Goal: Task Accomplishment & Management: Use online tool/utility

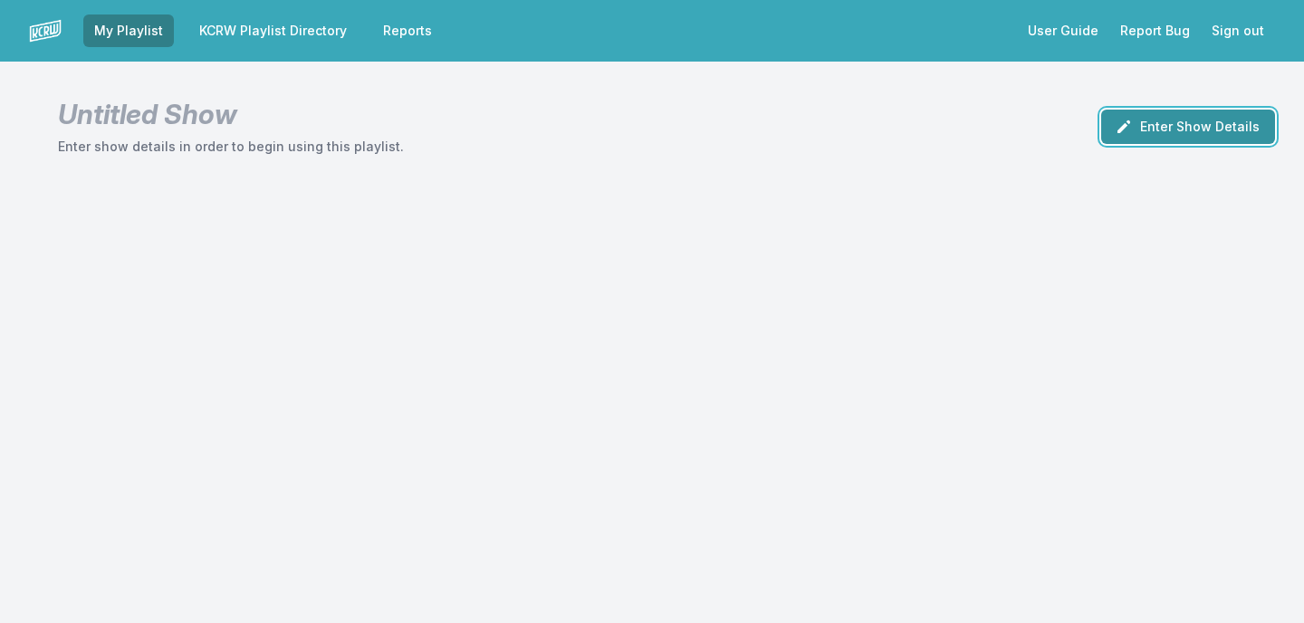
click at [1147, 129] on button "Enter Show Details" at bounding box center [1188, 127] width 174 height 34
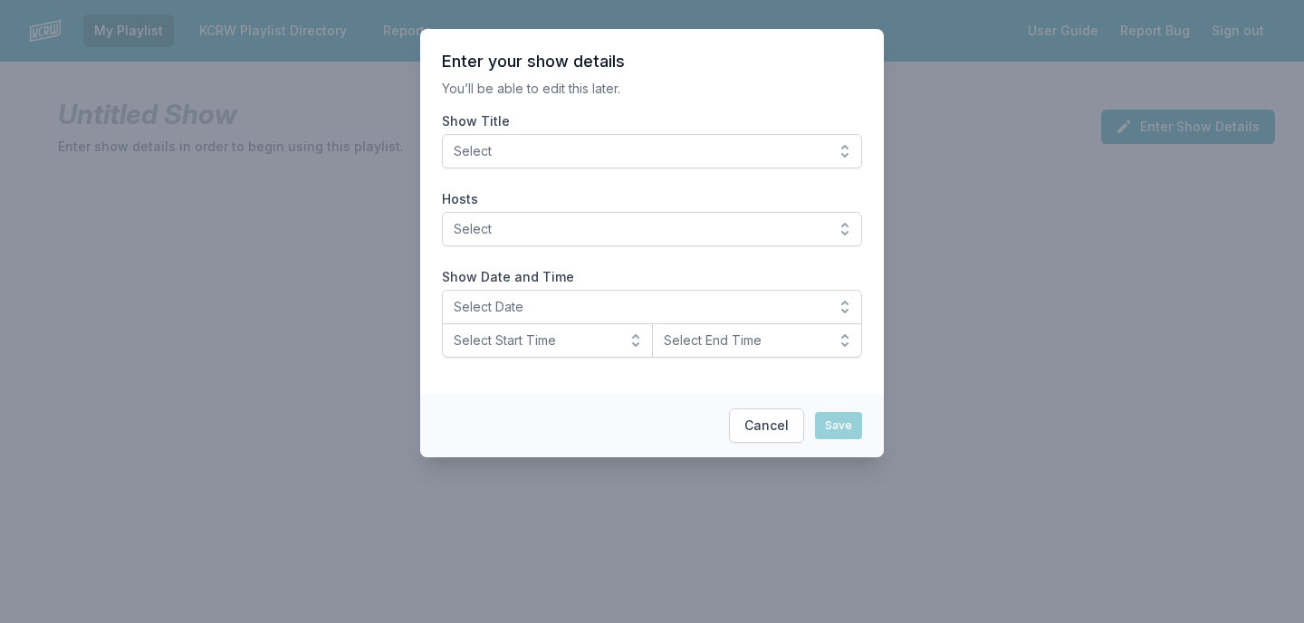
click at [640, 148] on span "Select" at bounding box center [639, 151] width 371 height 18
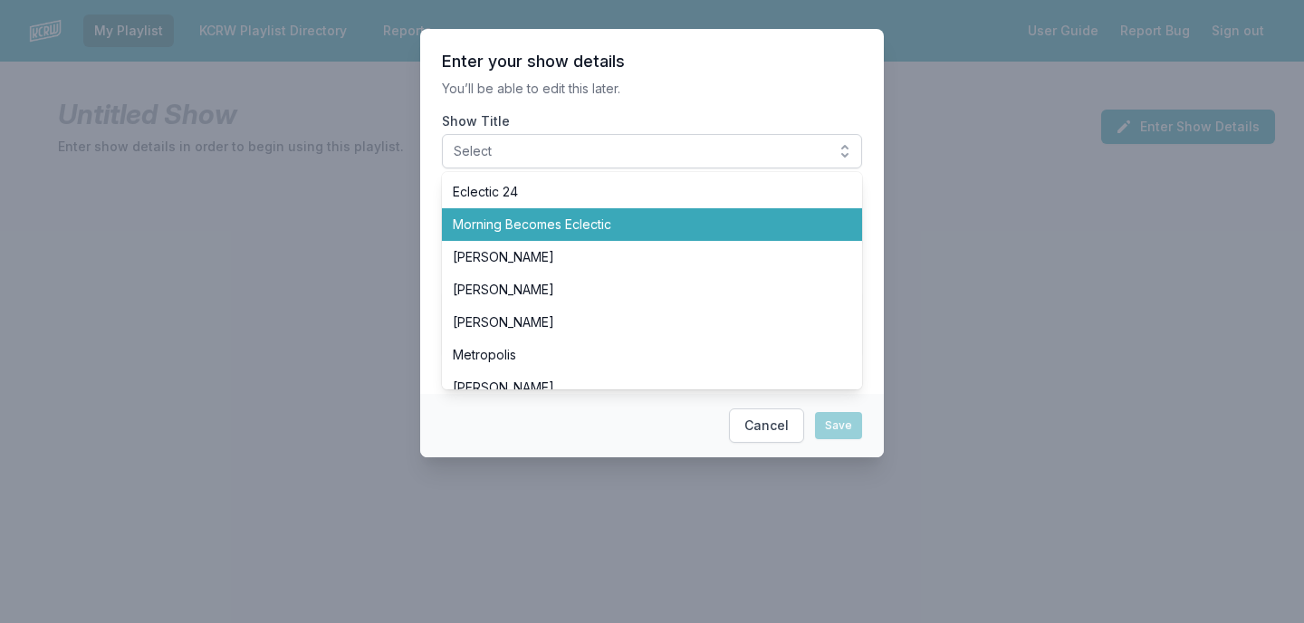
click at [604, 217] on span "Morning Becomes Eclectic" at bounding box center [641, 225] width 377 height 18
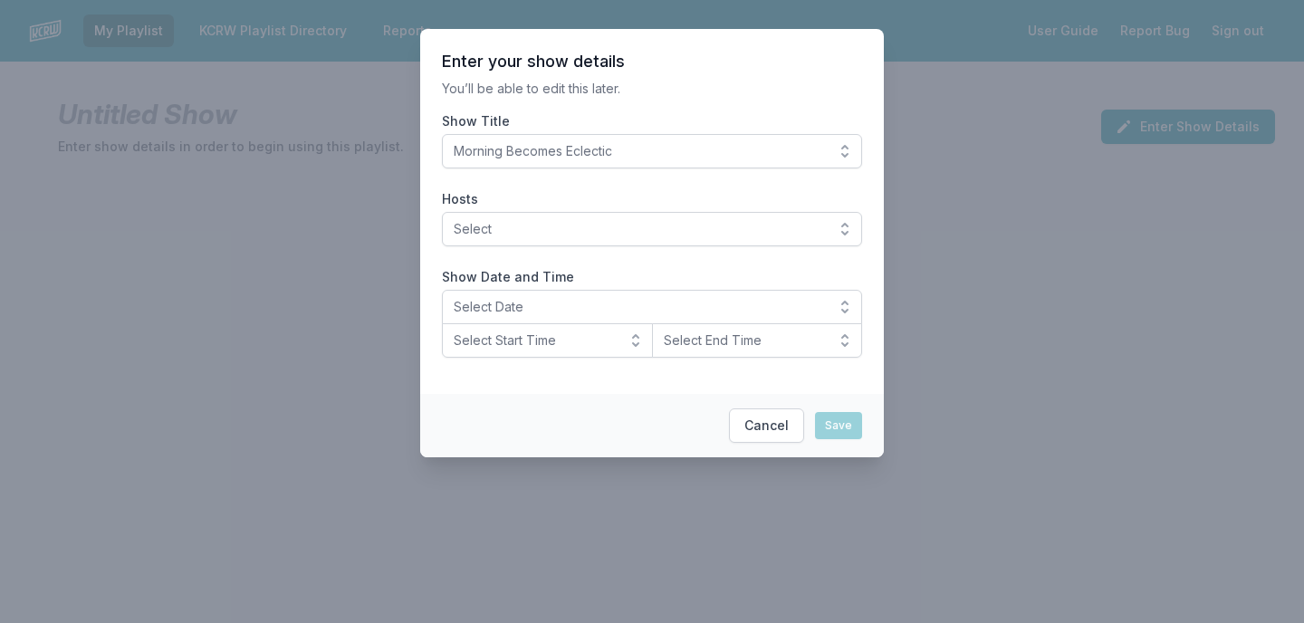
click at [644, 109] on section "Enter your show details You’ll be able to edit this later. Show Title Morning B…" at bounding box center [652, 211] width 464 height 365
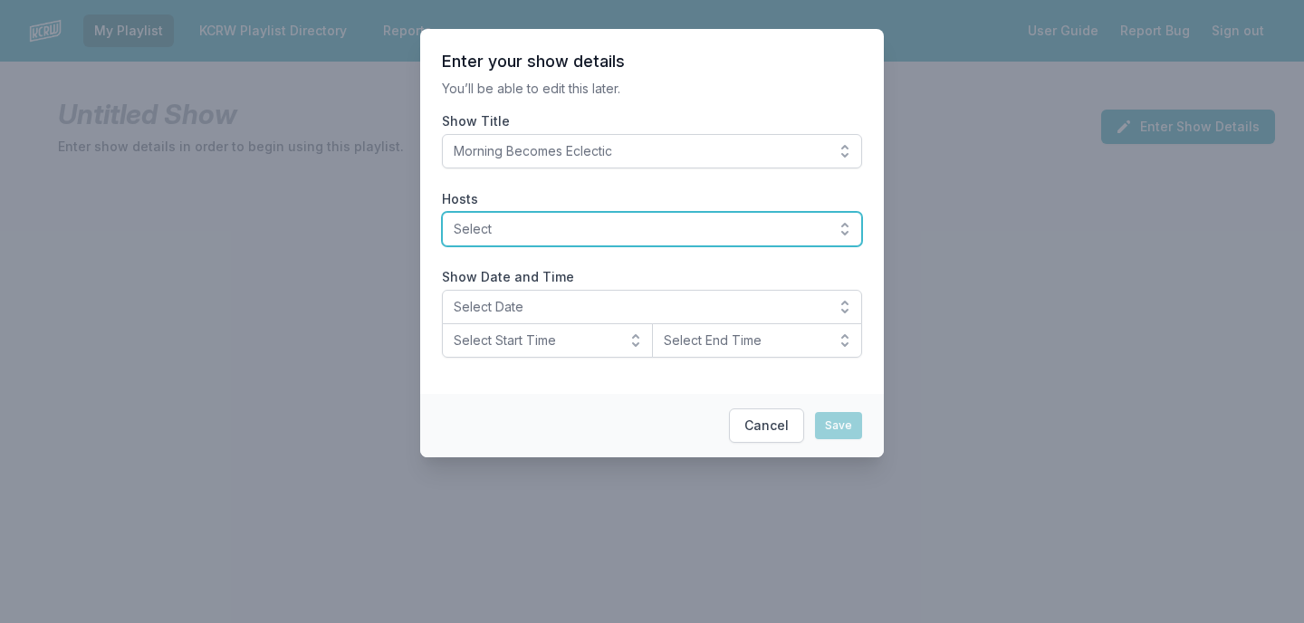
click at [545, 227] on span "Select" at bounding box center [639, 229] width 371 height 18
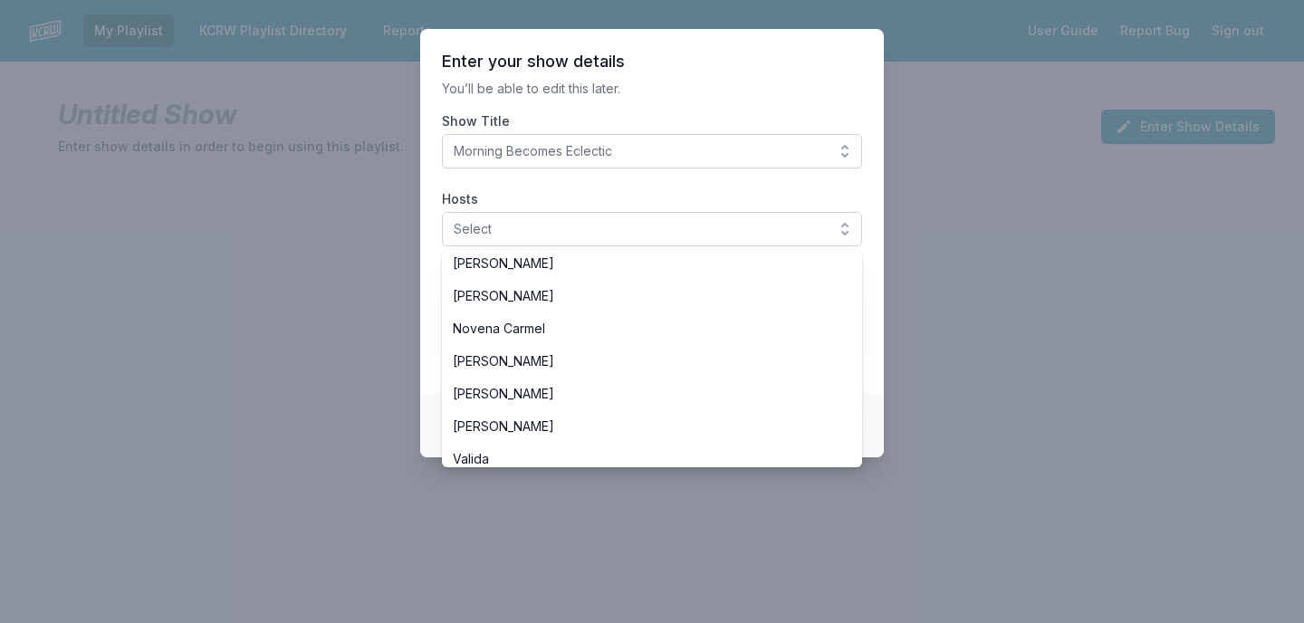
scroll to position [413, 0]
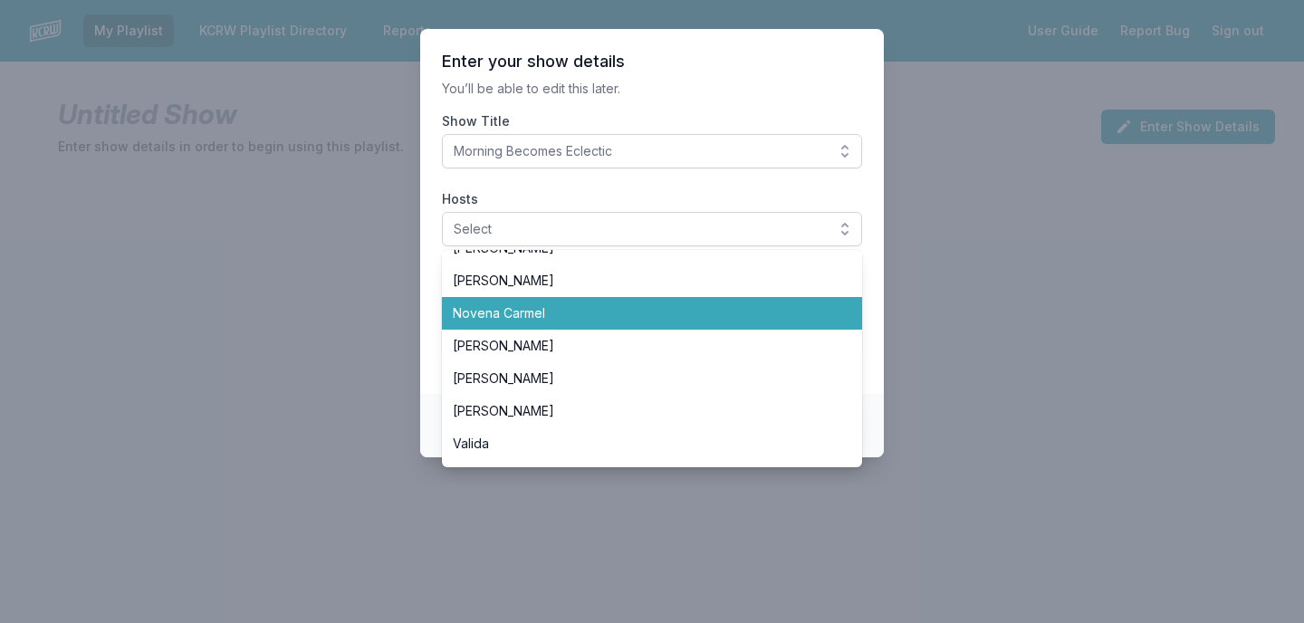
click at [532, 317] on span "Novena Carmel" at bounding box center [641, 313] width 377 height 18
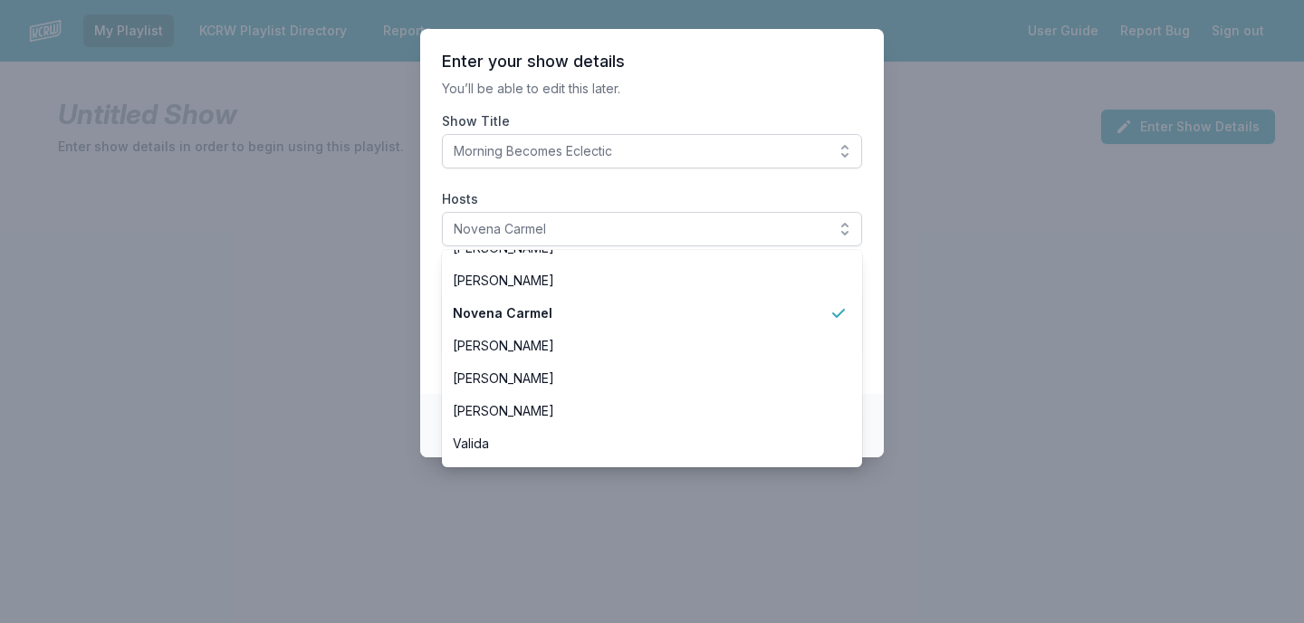
click at [717, 98] on section "Enter your show details You’ll be able to edit this later. Show Title Morning B…" at bounding box center [652, 211] width 464 height 365
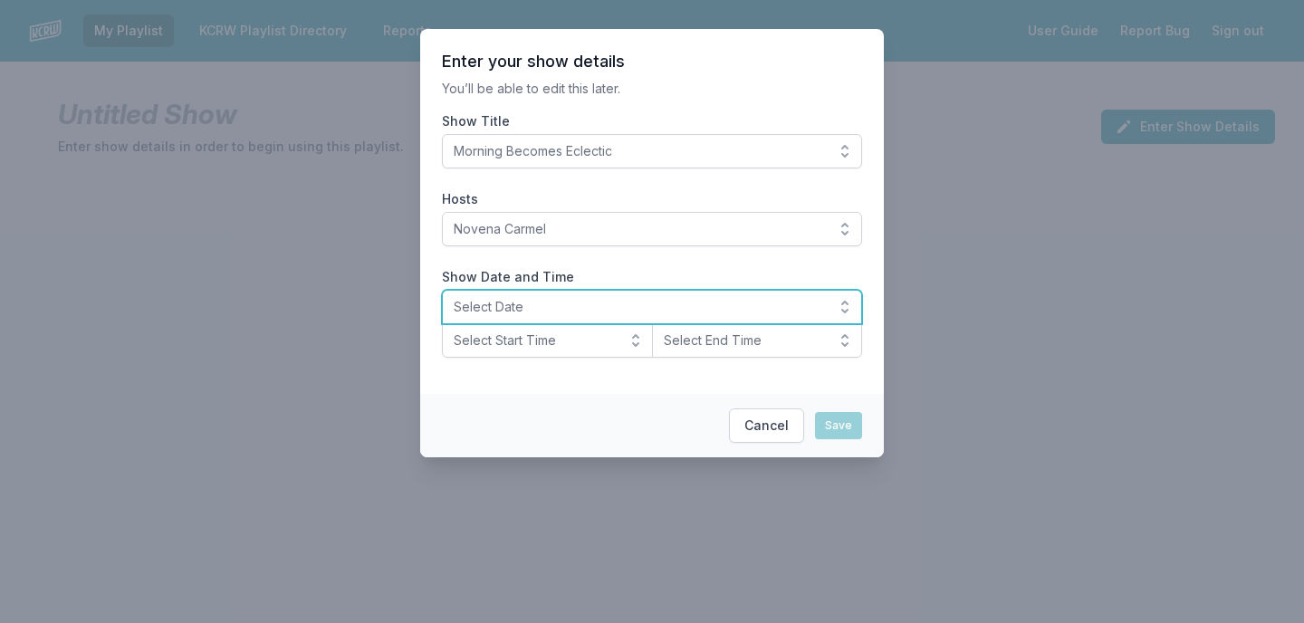
click at [617, 315] on span "Select Date" at bounding box center [639, 307] width 371 height 18
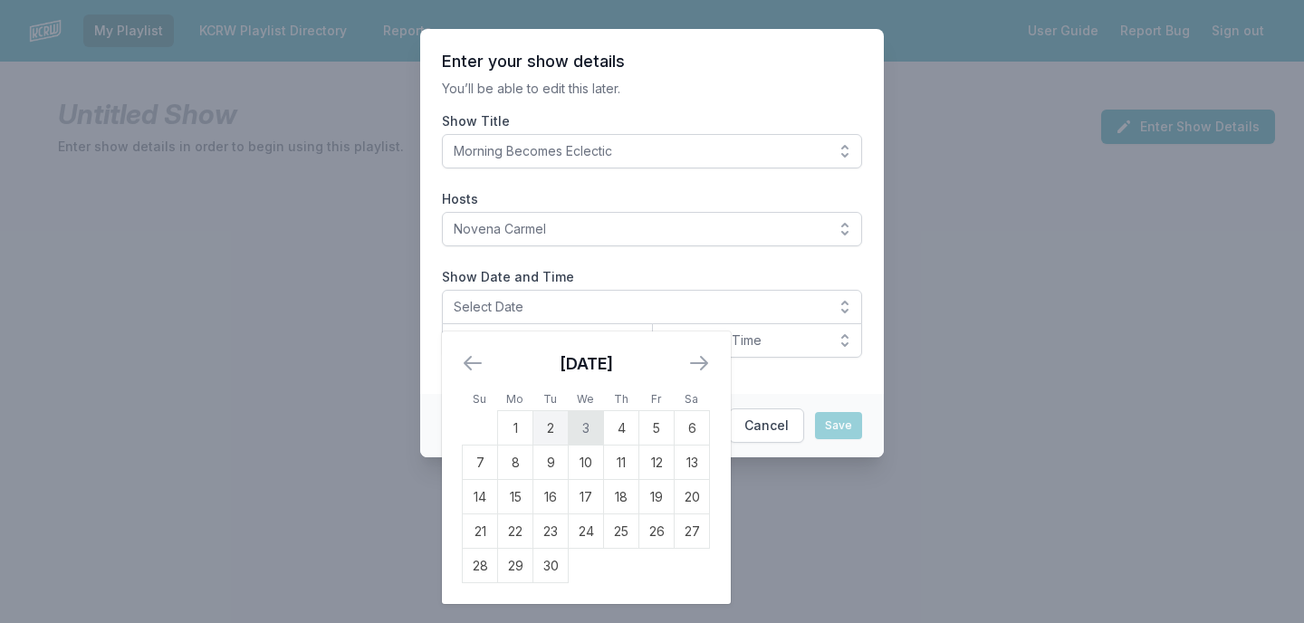
click at [585, 431] on td "3" at bounding box center [586, 428] width 35 height 34
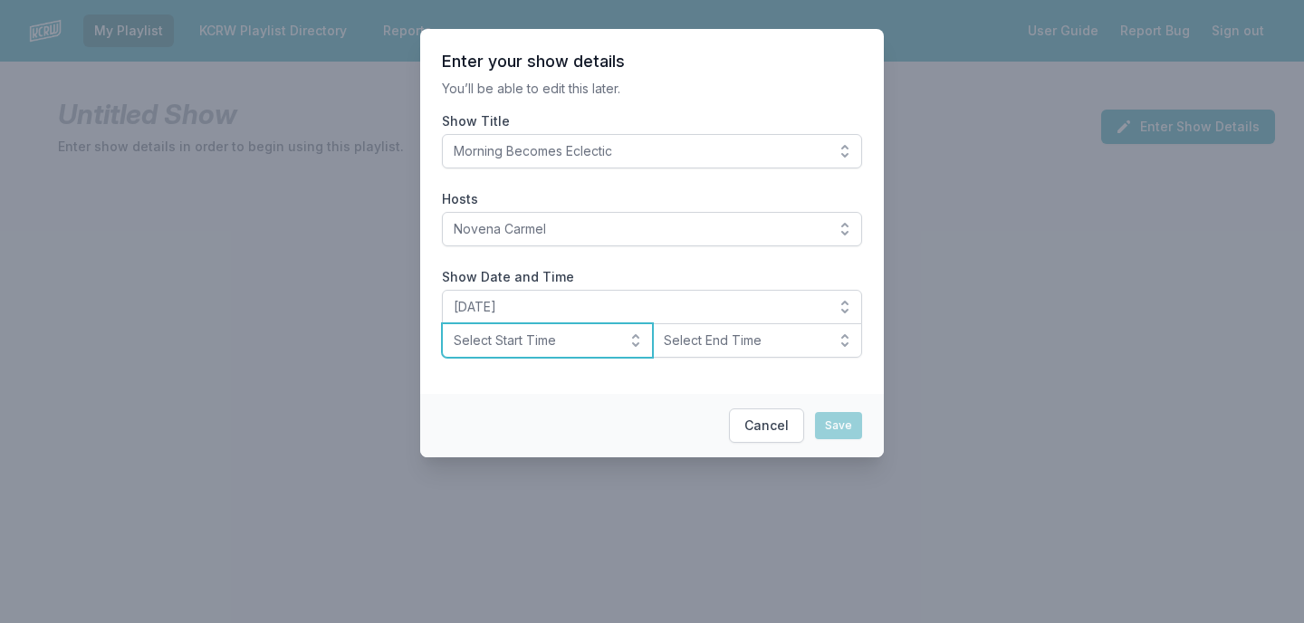
click at [574, 347] on span "Select Start Time" at bounding box center [535, 340] width 162 height 18
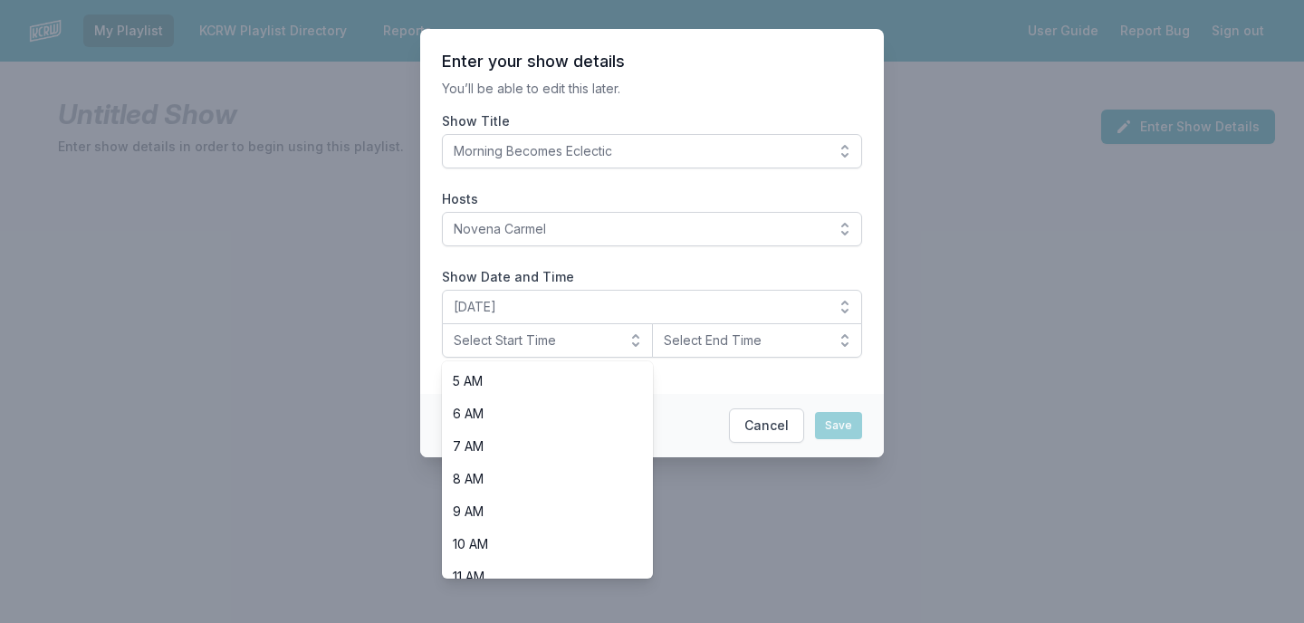
scroll to position [173, 0]
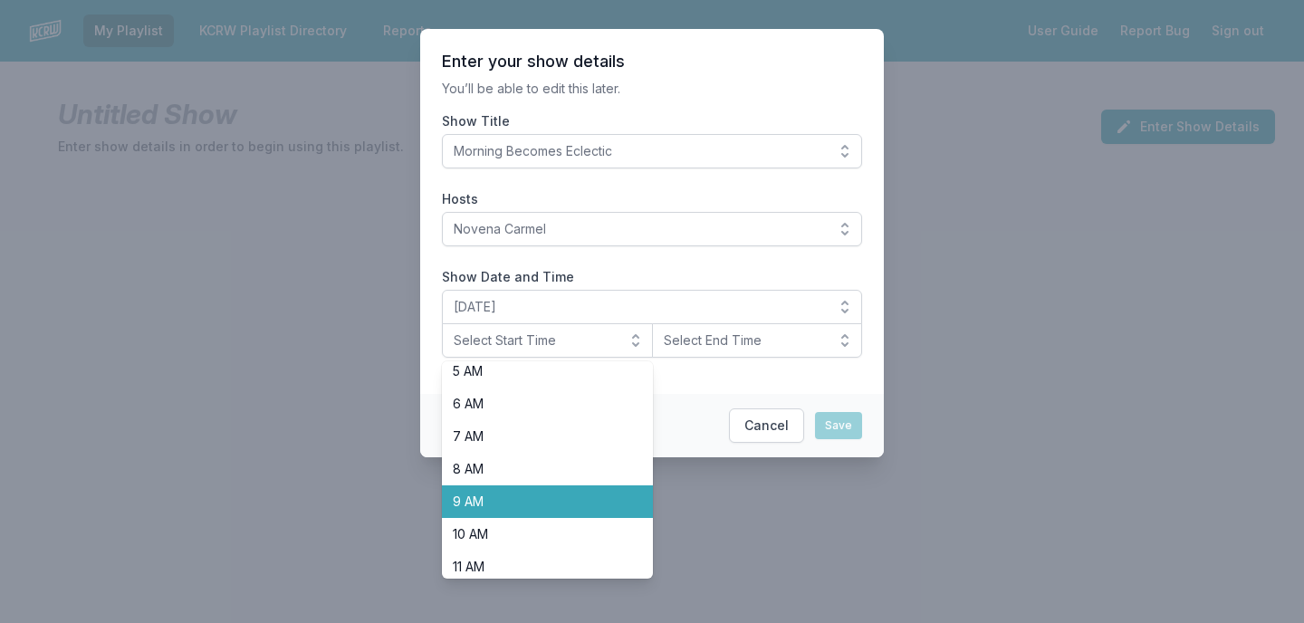
click at [508, 499] on span "9 AM" at bounding box center [537, 502] width 168 height 18
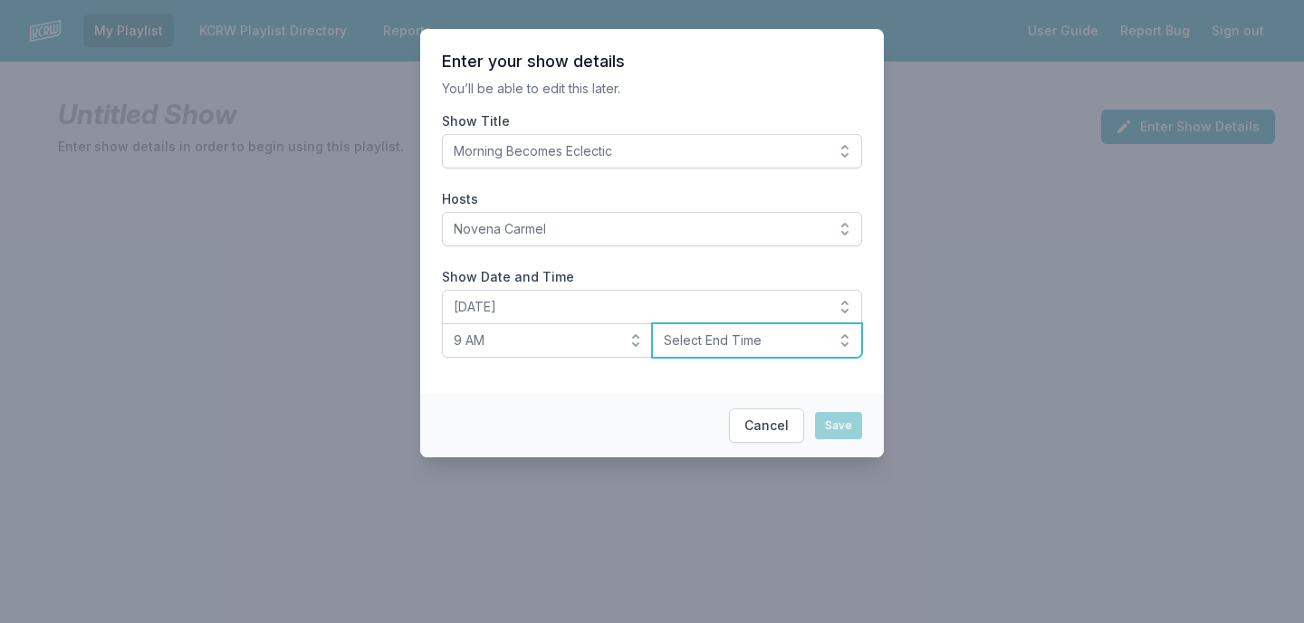
click at [724, 330] on button "Select End Time" at bounding box center [757, 340] width 211 height 34
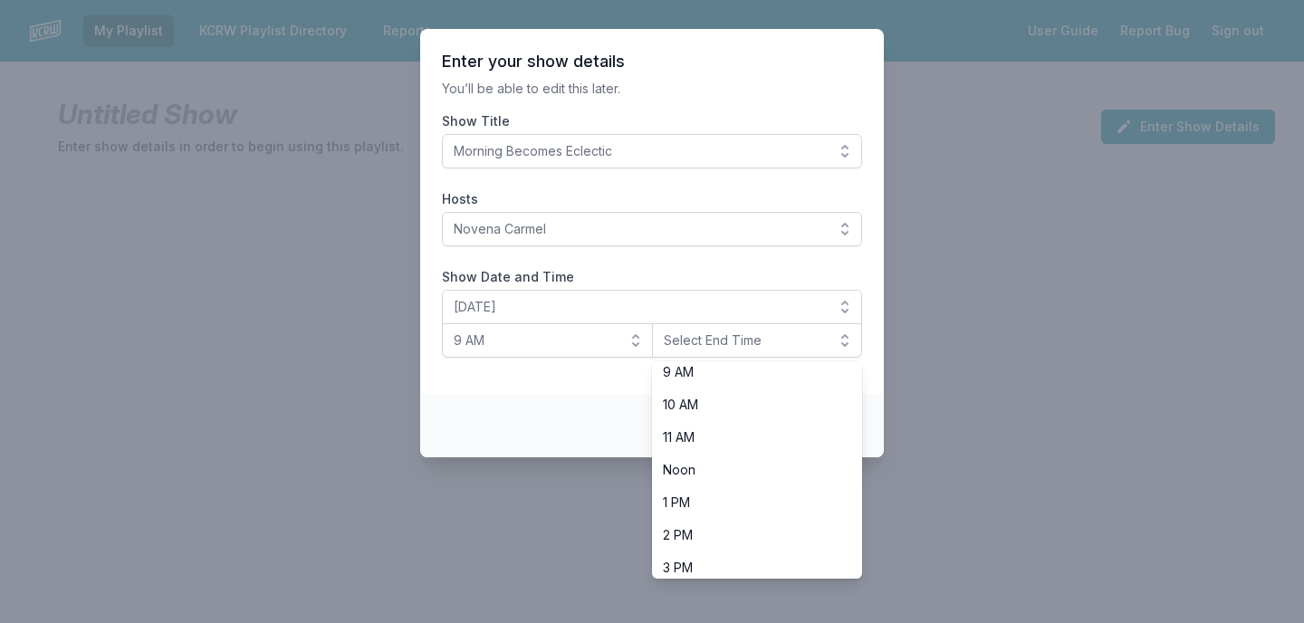
scroll to position [303, 0]
click at [696, 466] on span "Noon" at bounding box center [747, 469] width 168 height 18
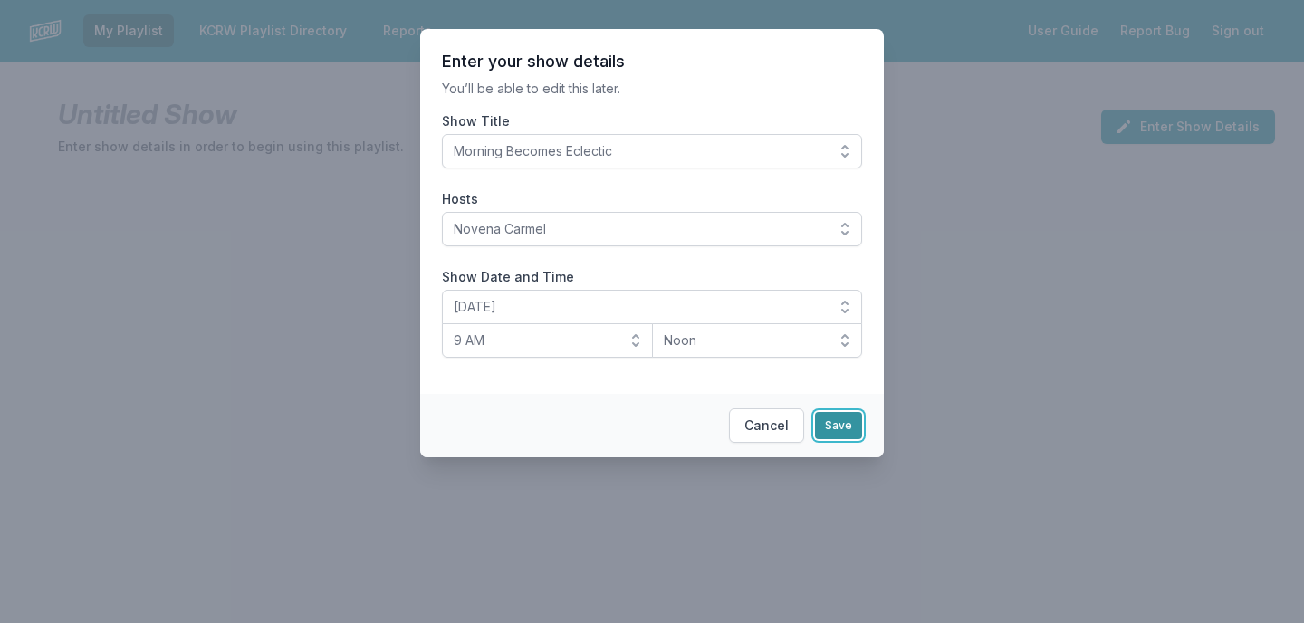
click at [847, 430] on button "Save" at bounding box center [838, 425] width 47 height 27
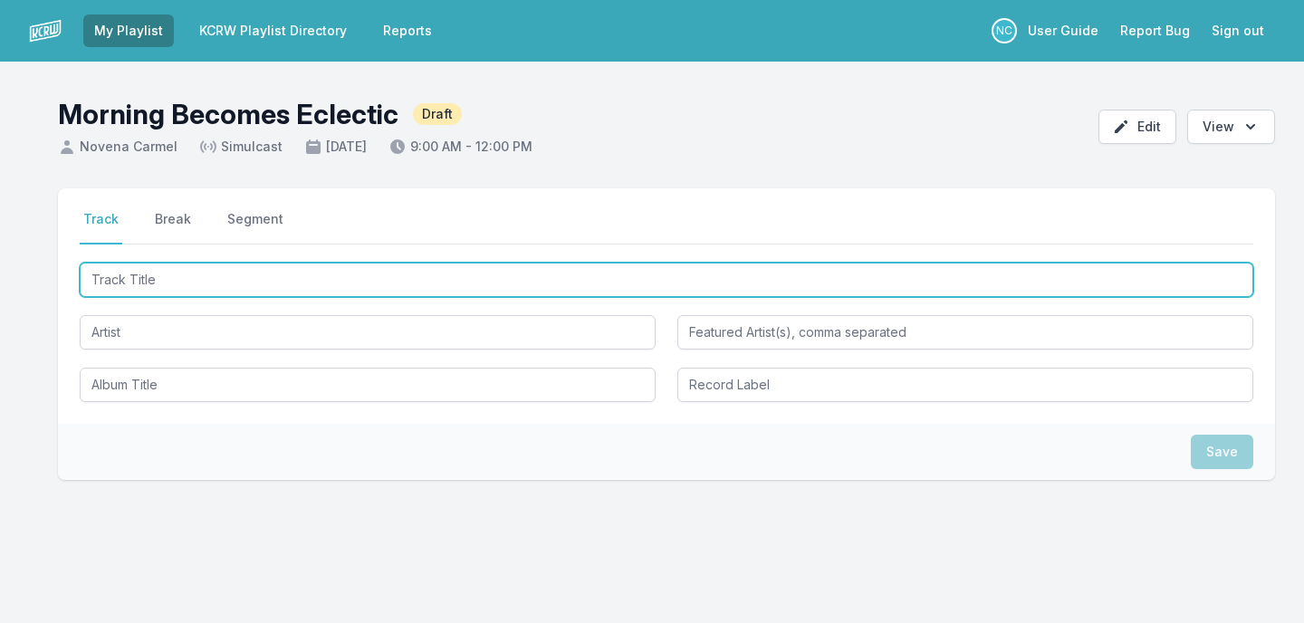
click at [512, 283] on input "Track Title" at bounding box center [667, 280] width 1174 height 34
type input "Under the sun"
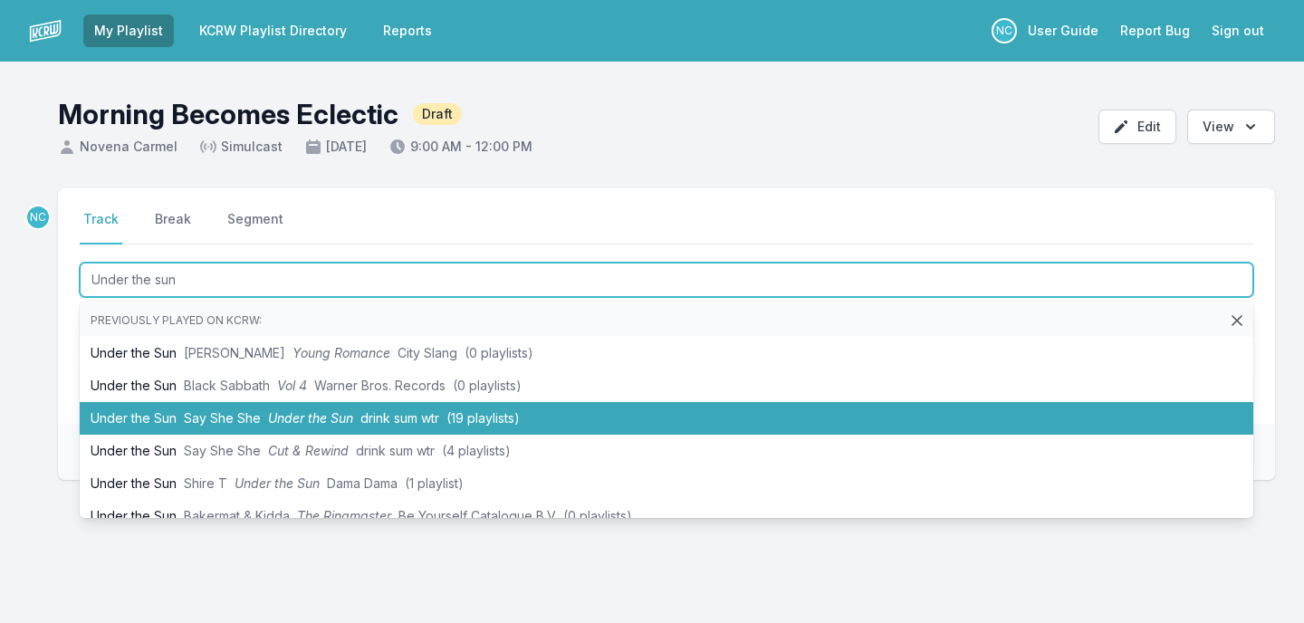
click at [409, 409] on li "Under the Sun Say She She Under the Sun drink sum wtr (19 playlists)" at bounding box center [667, 418] width 1174 height 33
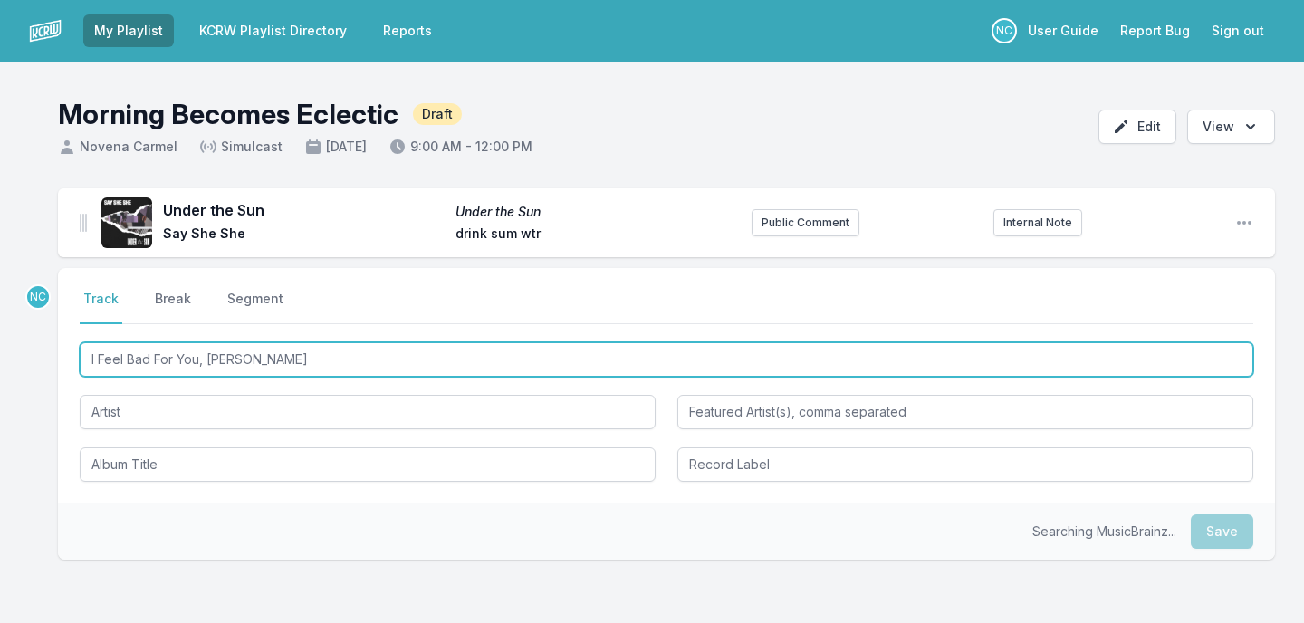
type input "I Feel Bad For You, Dave"
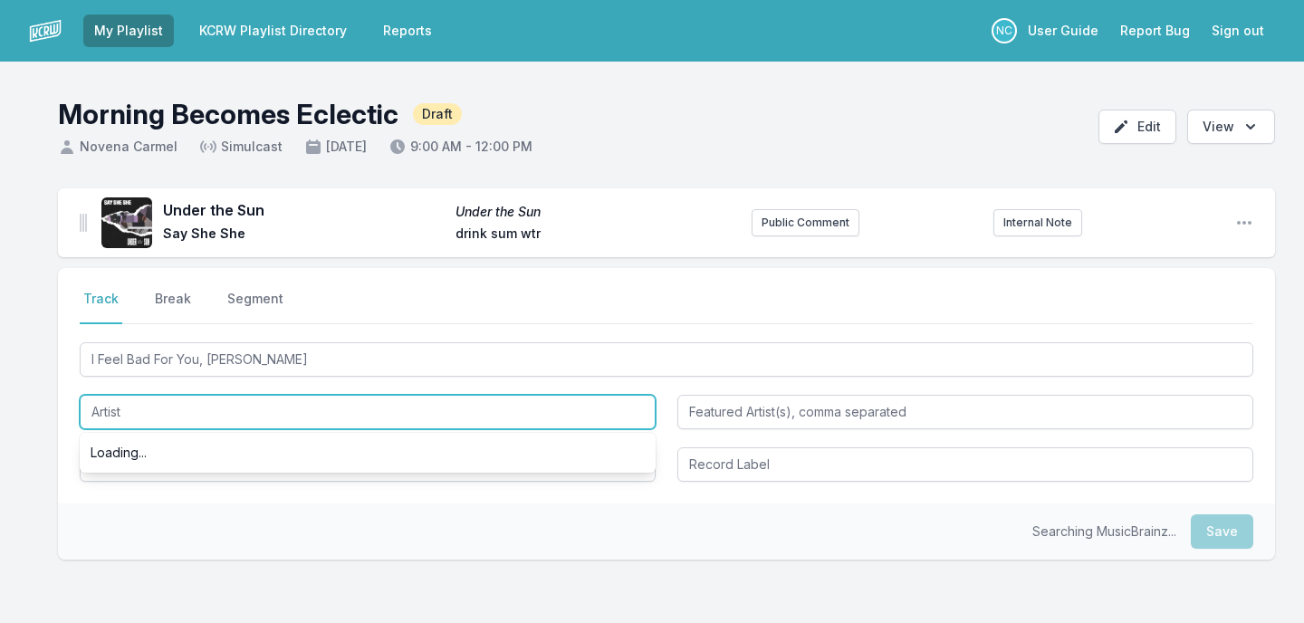
click at [237, 416] on input "Artist" at bounding box center [368, 412] width 576 height 34
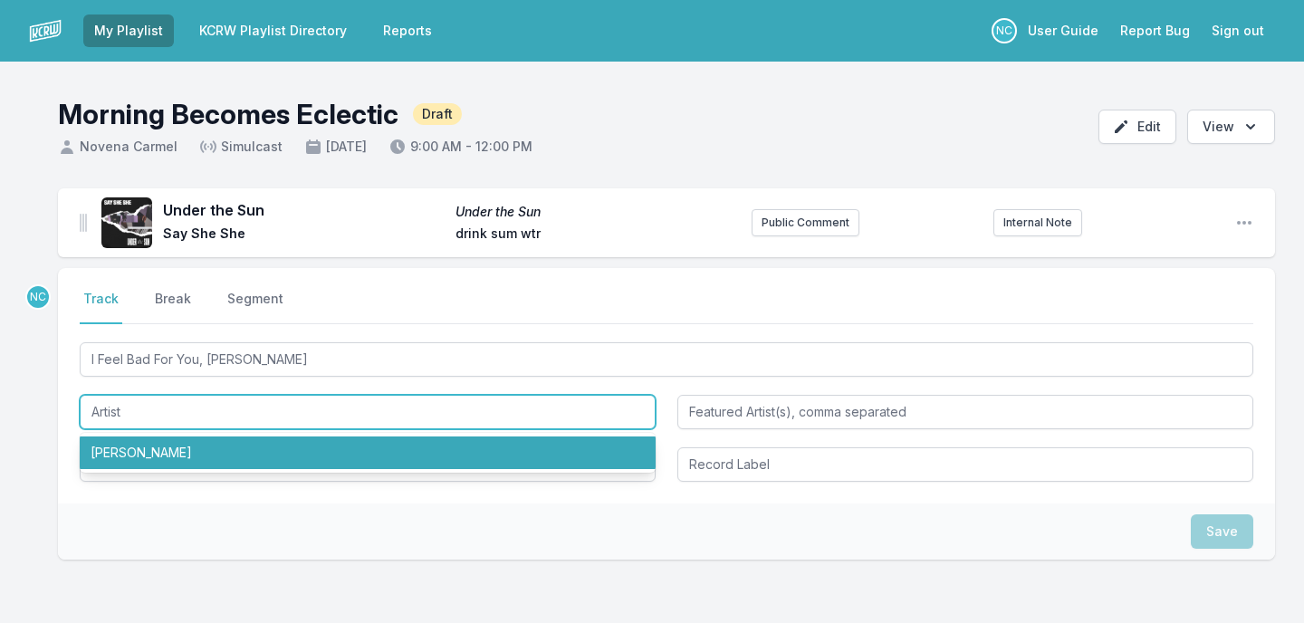
click at [225, 449] on li "dodie" at bounding box center [368, 452] width 576 height 33
type input "dodie"
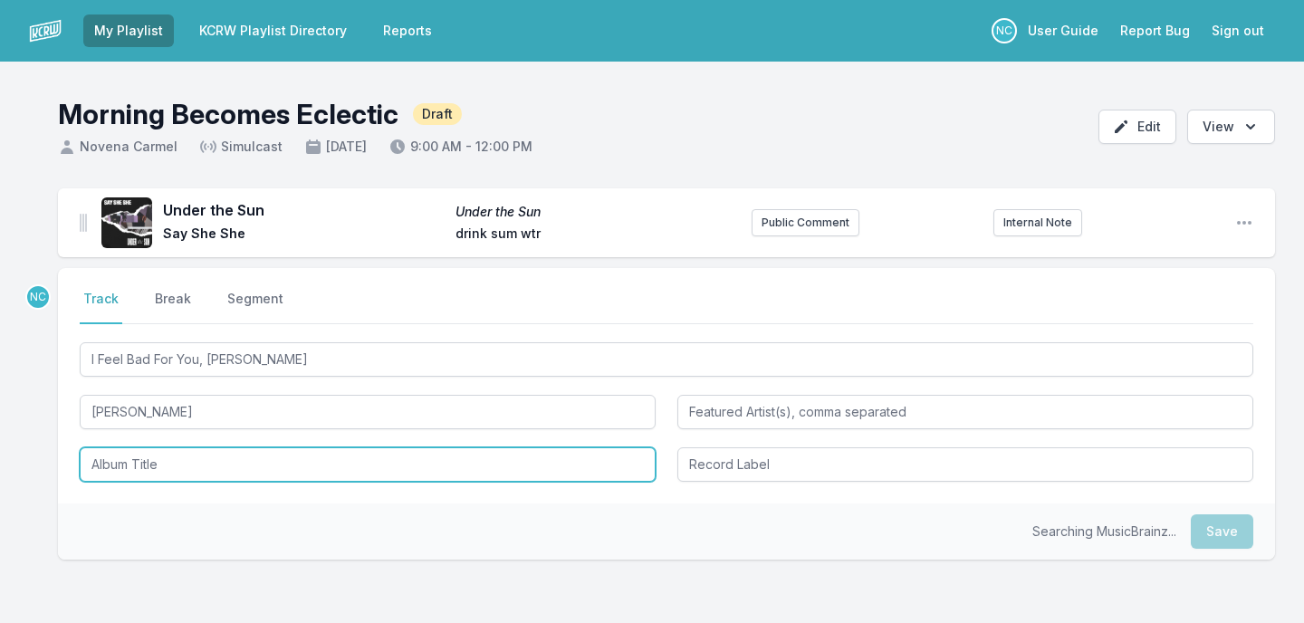
click at [212, 465] on input "Album Title" at bounding box center [368, 464] width 576 height 34
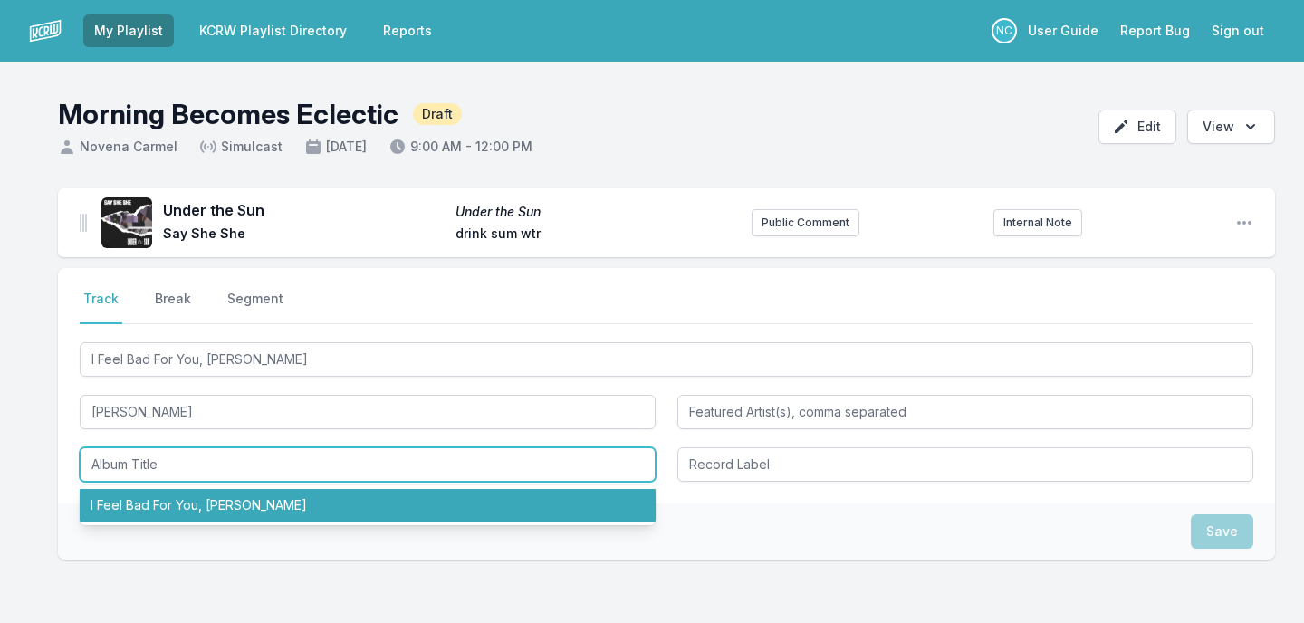
click at [215, 502] on li "I Feel Bad For You, Dave" at bounding box center [368, 505] width 576 height 33
type input "I Feel Bad For You, Dave"
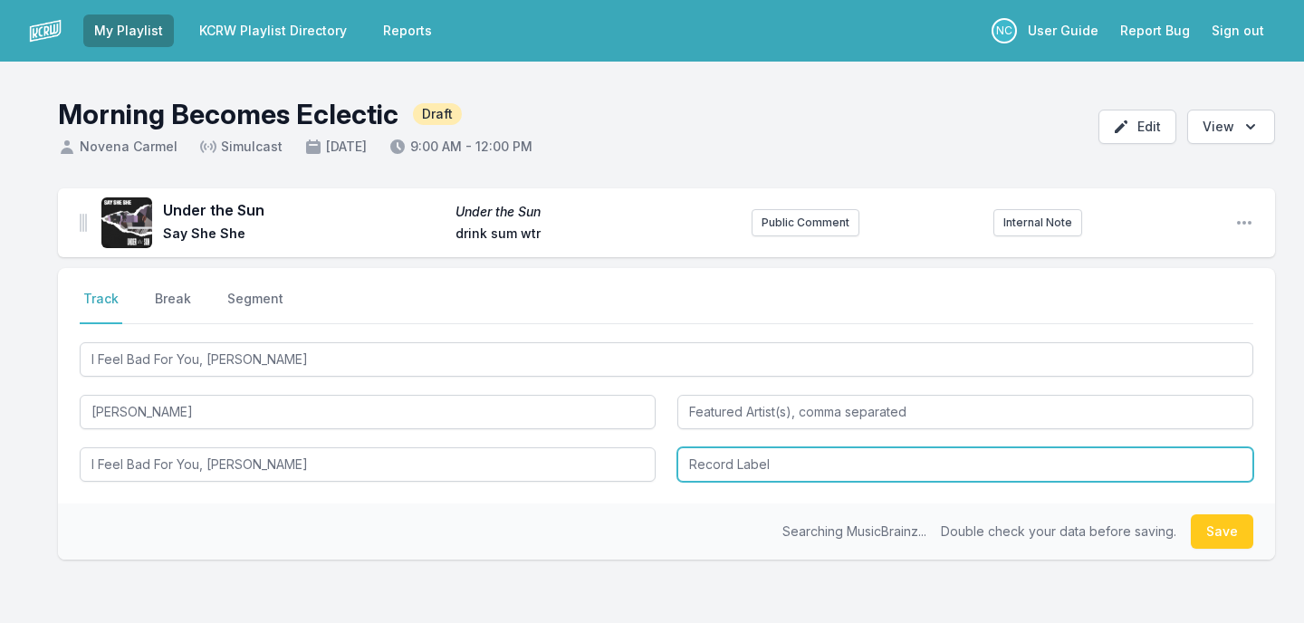
click at [715, 462] on input "Record Label" at bounding box center [965, 464] width 576 height 34
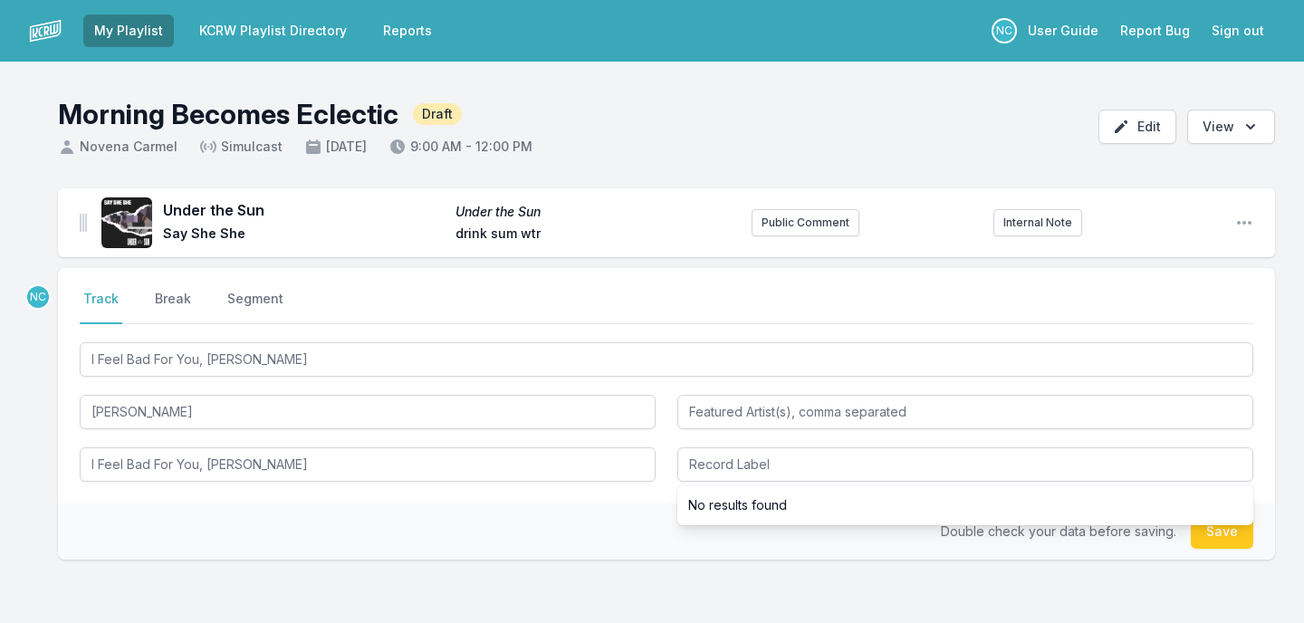
click at [733, 508] on li "No results found" at bounding box center [965, 505] width 576 height 33
click at [1223, 537] on button "Save" at bounding box center [1222, 531] width 62 height 34
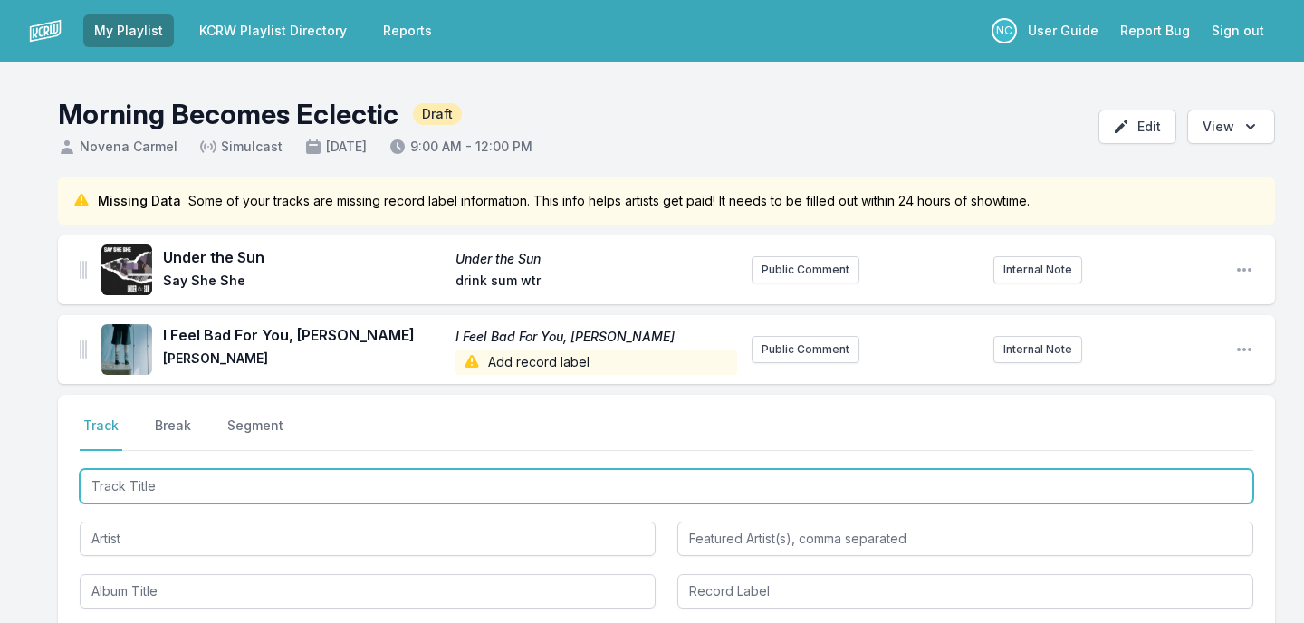
click at [254, 487] on input "Track Title" at bounding box center [667, 486] width 1174 height 34
type input "Free"
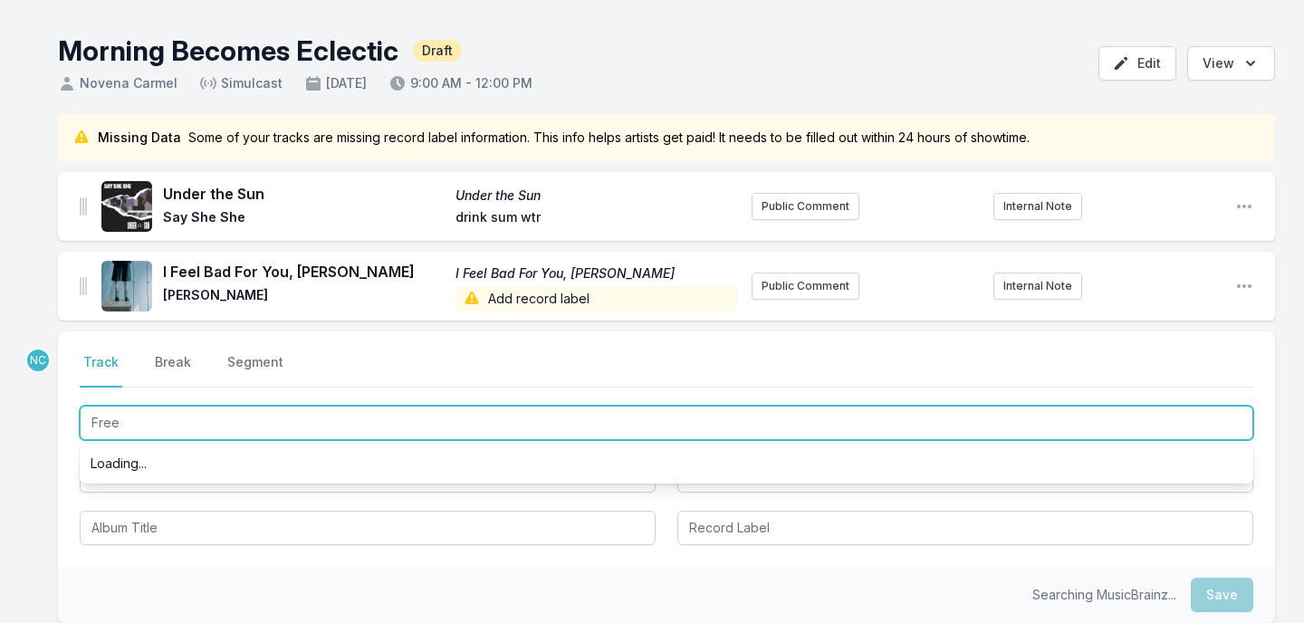
scroll to position [64, 0]
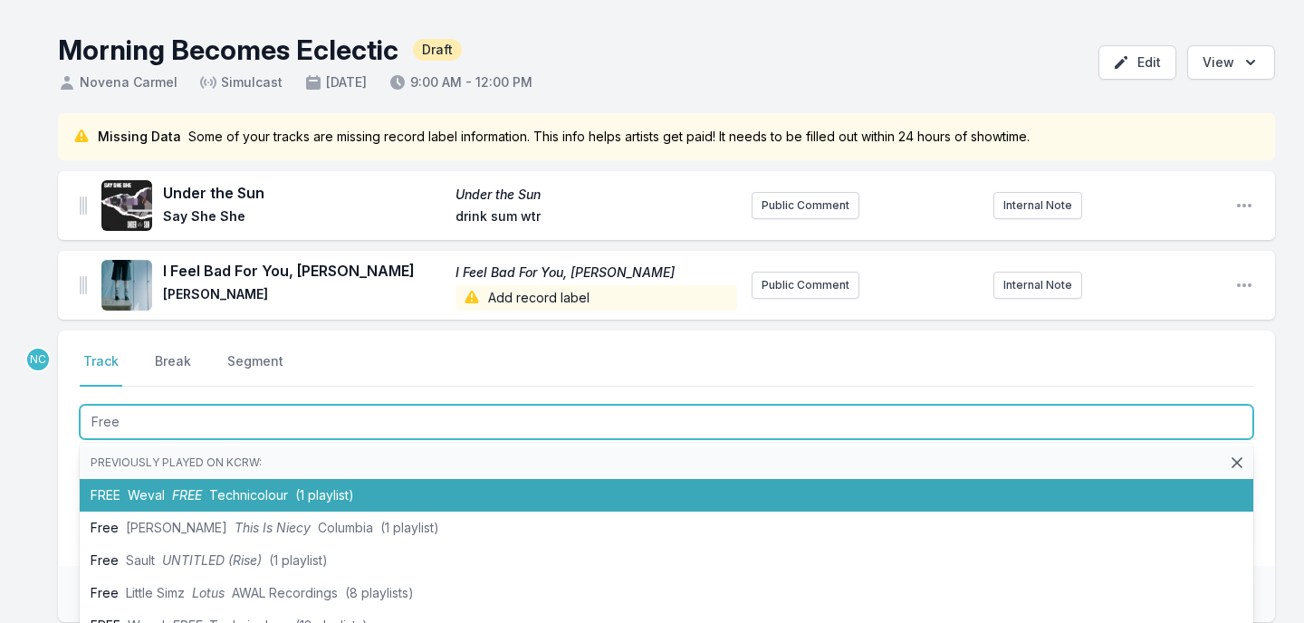
click at [240, 499] on span "Technicolour" at bounding box center [248, 494] width 79 height 15
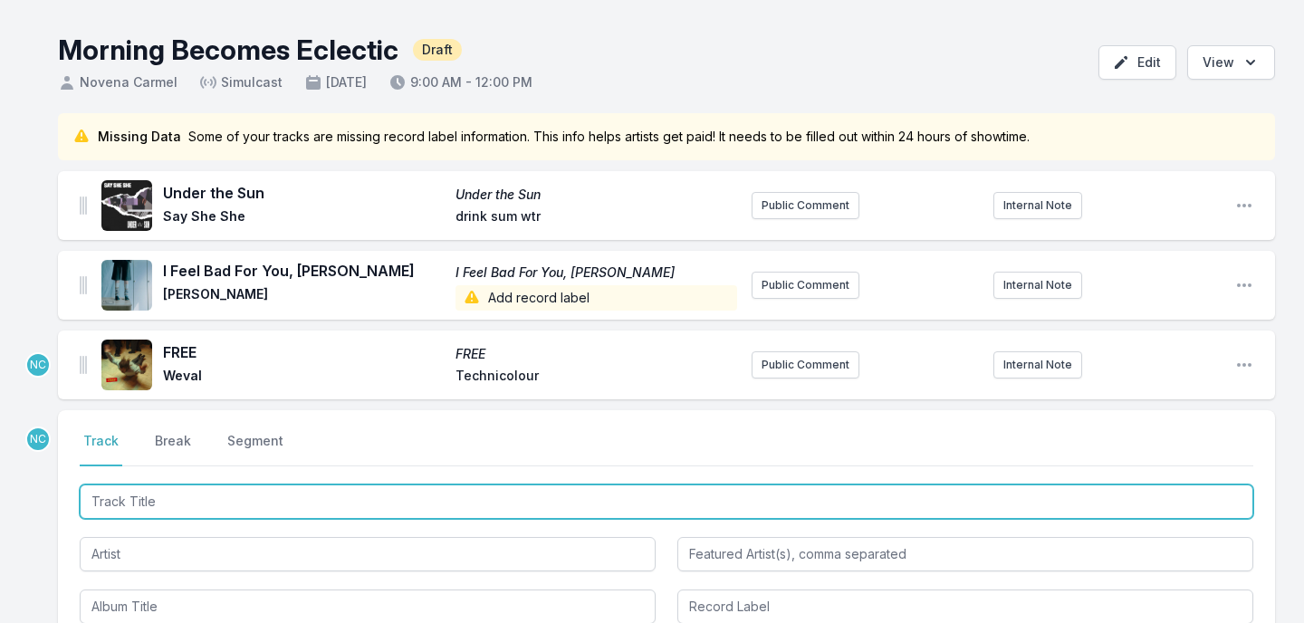
click at [139, 502] on input "Track Title" at bounding box center [667, 501] width 1174 height 34
click at [265, 497] on input "Track Title" at bounding box center [667, 501] width 1174 height 34
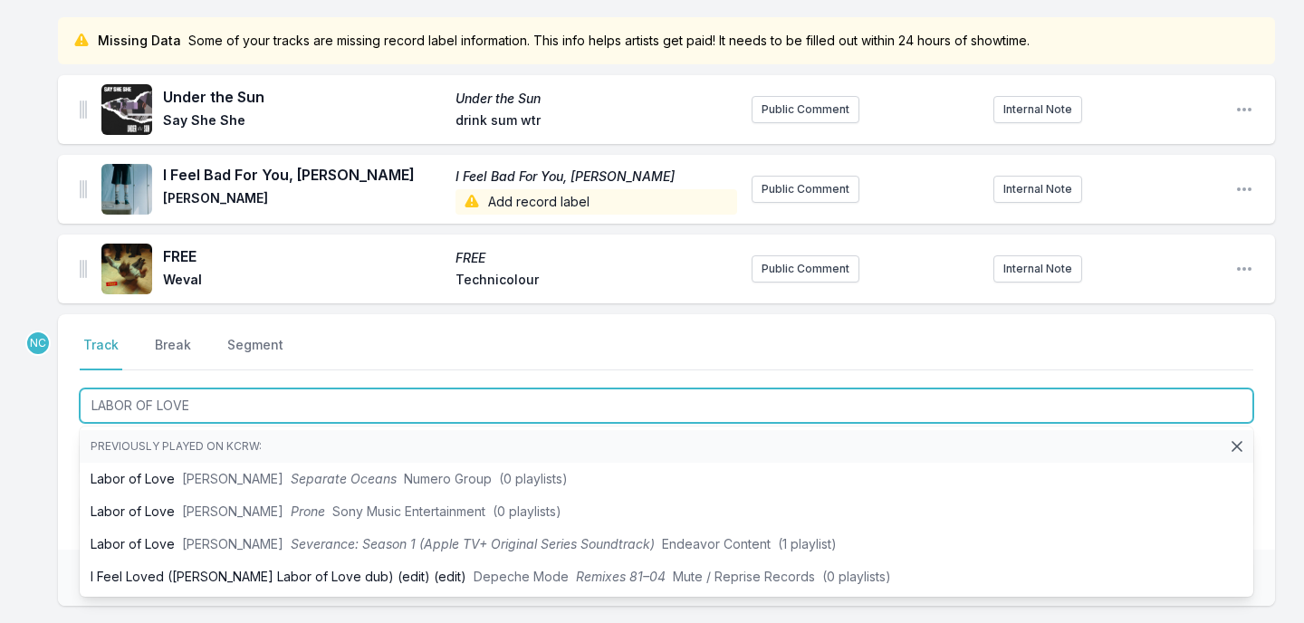
scroll to position [161, 0]
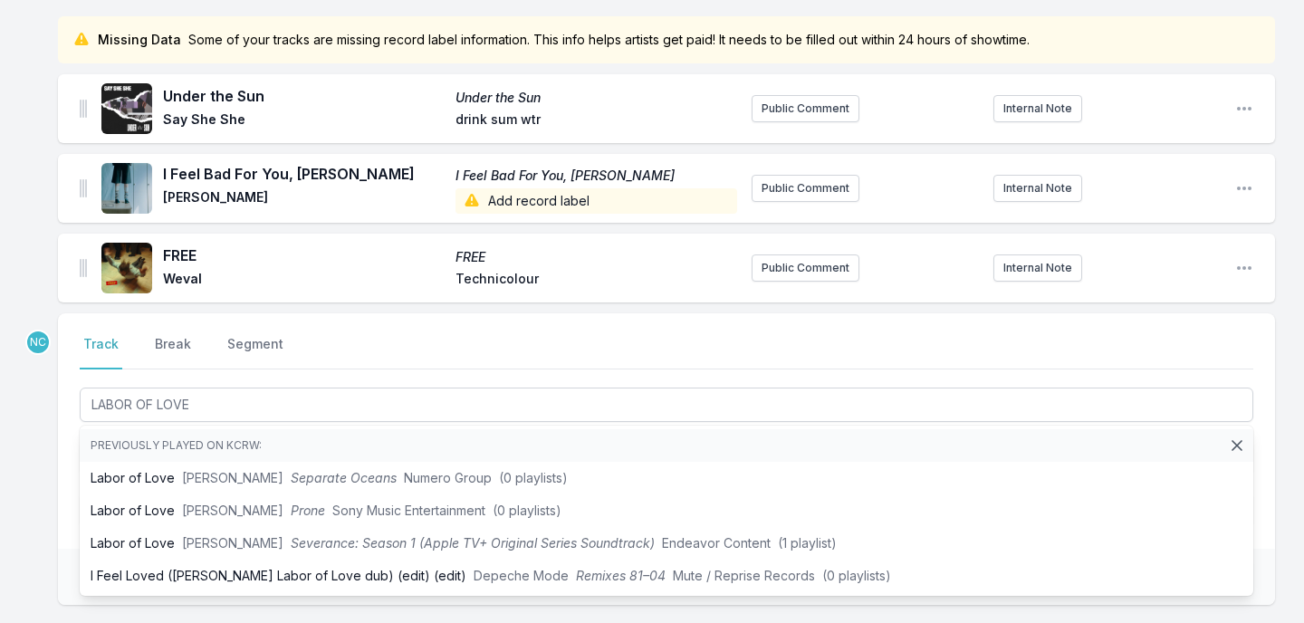
click at [60, 510] on div "Select a tab Track Break Segment Track Break Segment LABOR OF LOVE Previously p…" at bounding box center [666, 430] width 1217 height 235
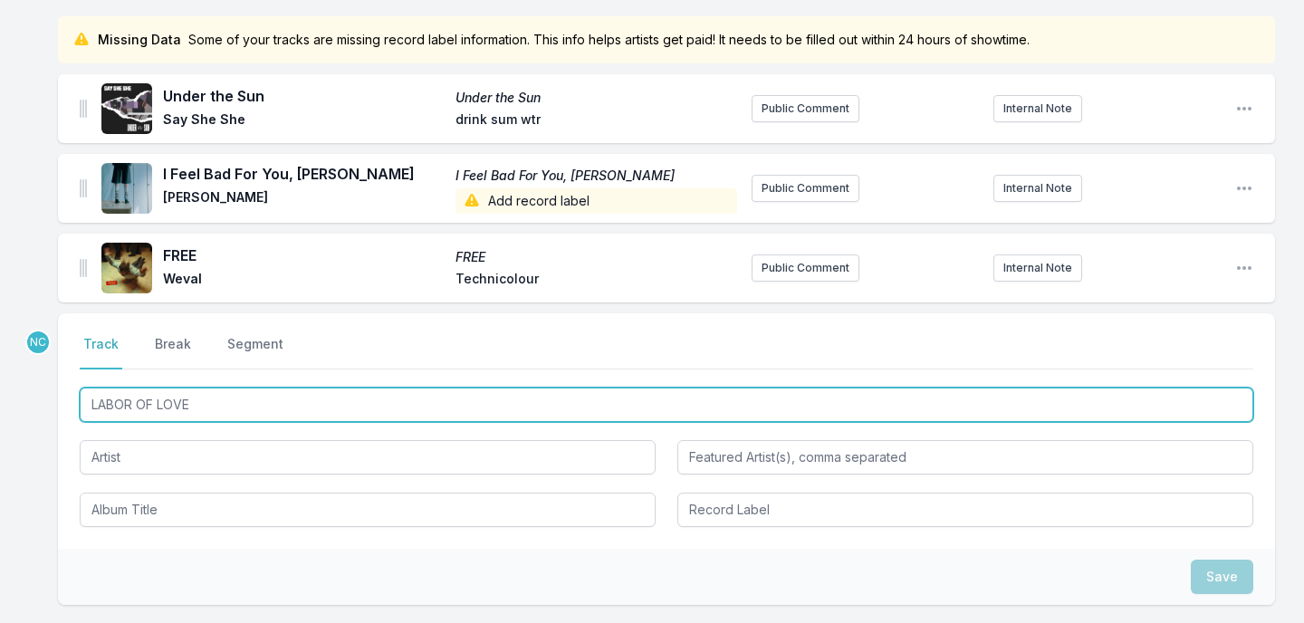
drag, startPoint x: 206, startPoint y: 407, endPoint x: 100, endPoint y: 403, distance: 106.0
click at [100, 403] on input "LABOR OF LOVE" at bounding box center [667, 405] width 1174 height 34
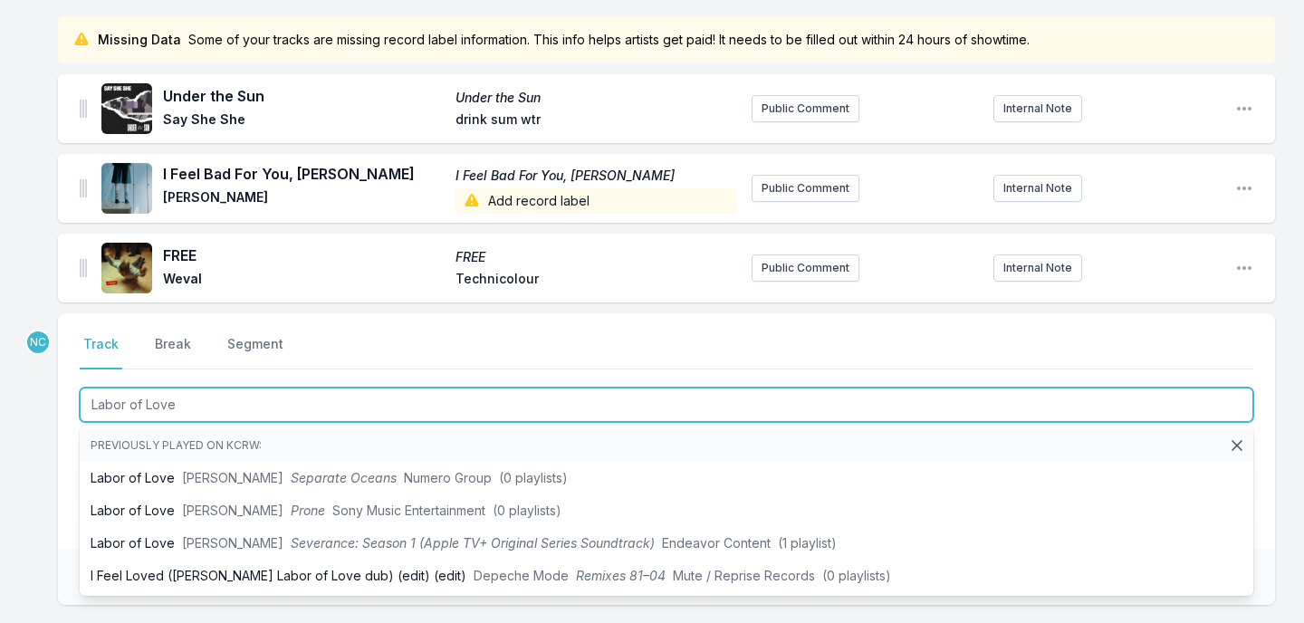
type input "Labor of Love"
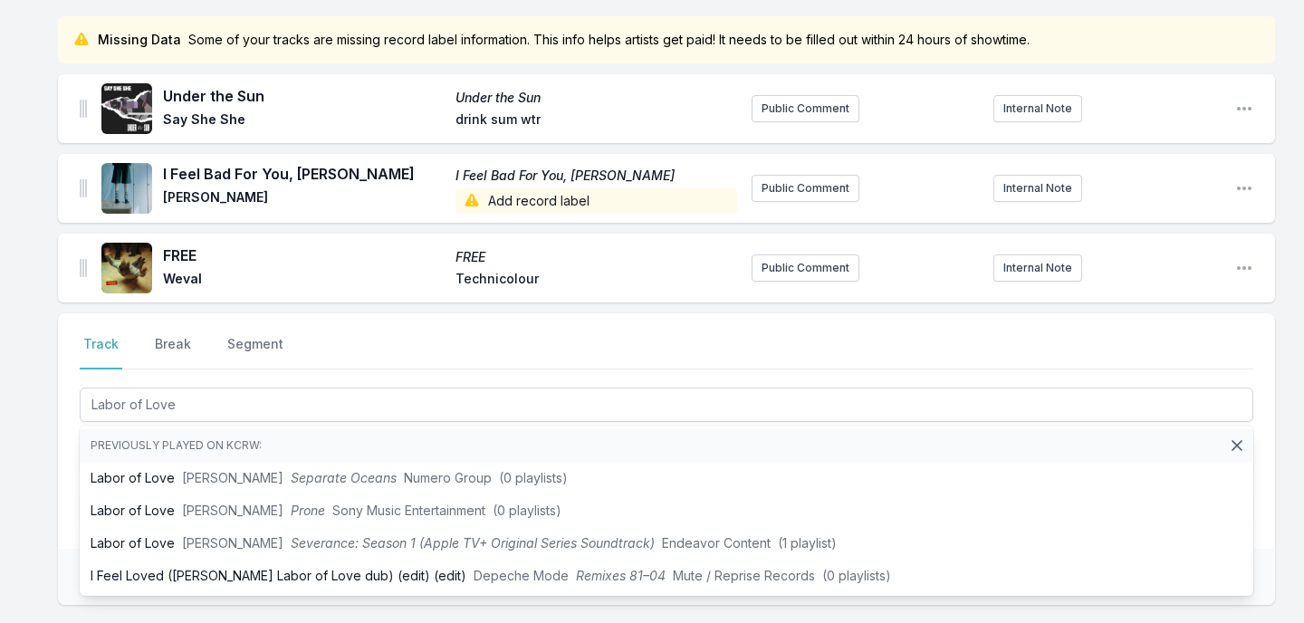
click at [15, 452] on div "Missing Data Some of your tracks are missing record label information. This inf…" at bounding box center [652, 397] width 1304 height 762
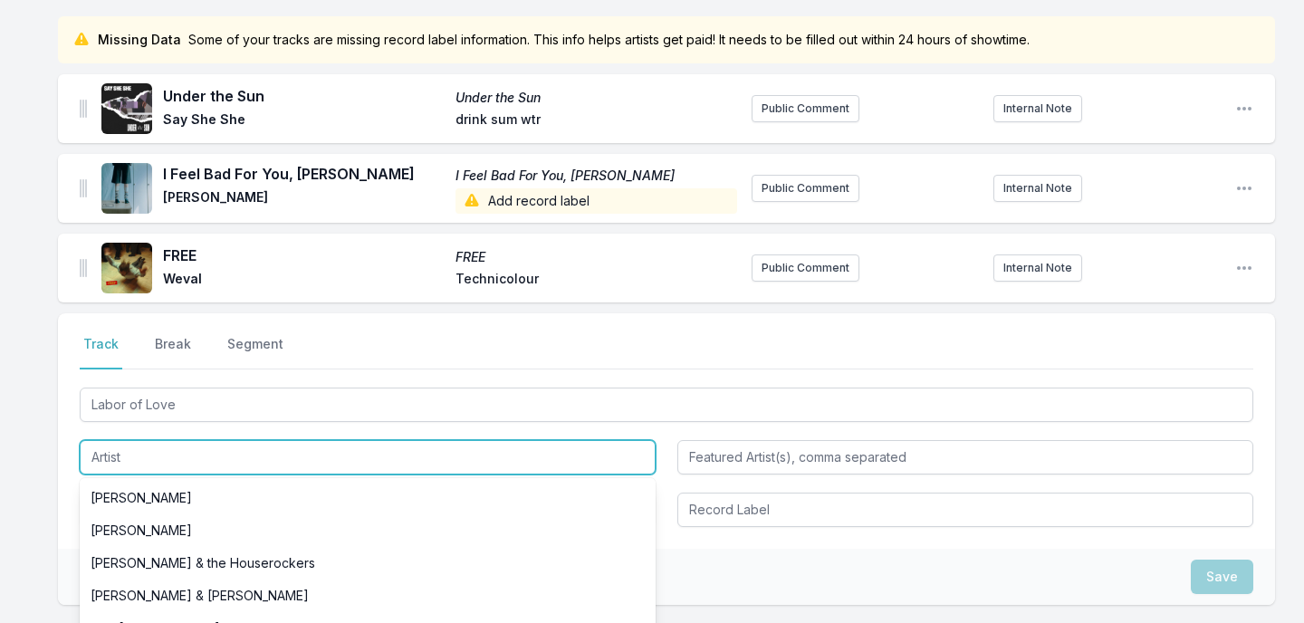
click at [129, 456] on input "Artist" at bounding box center [368, 457] width 576 height 34
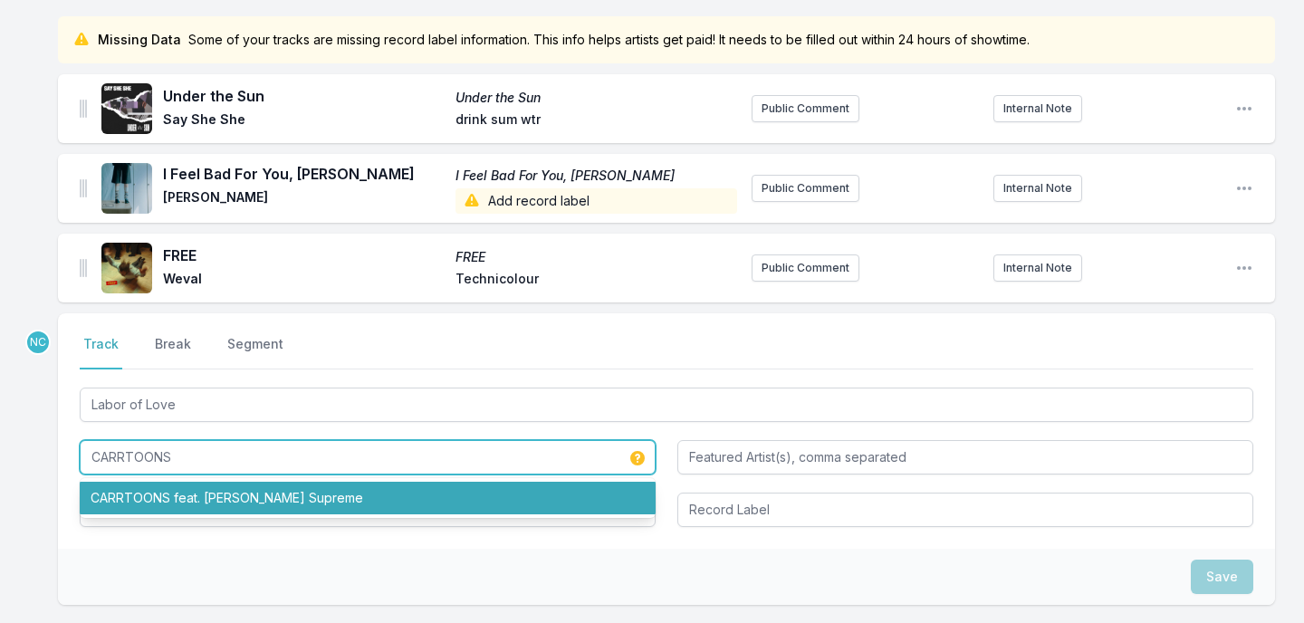
click at [119, 493] on li "CARRTOONS feat. Haile Supreme" at bounding box center [368, 498] width 576 height 33
type input "CARRTOONS"
type input "Haile Supreme"
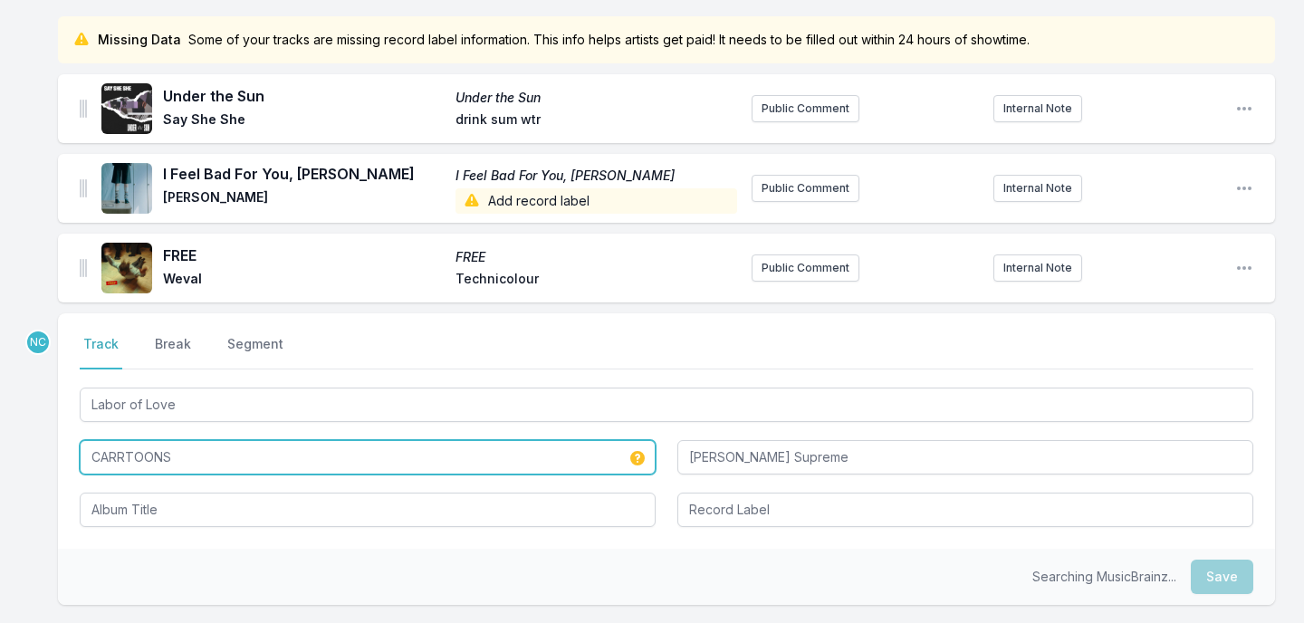
type input "CARRTOONS"
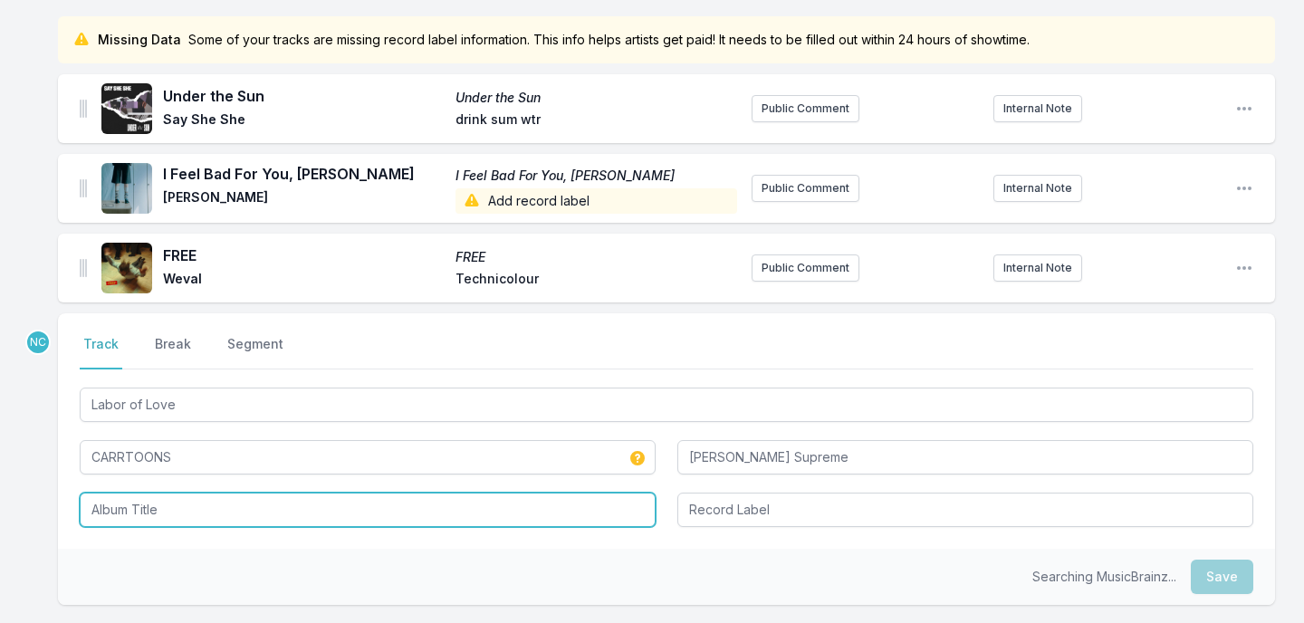
click at [137, 503] on input "Album Title" at bounding box center [368, 510] width 576 height 34
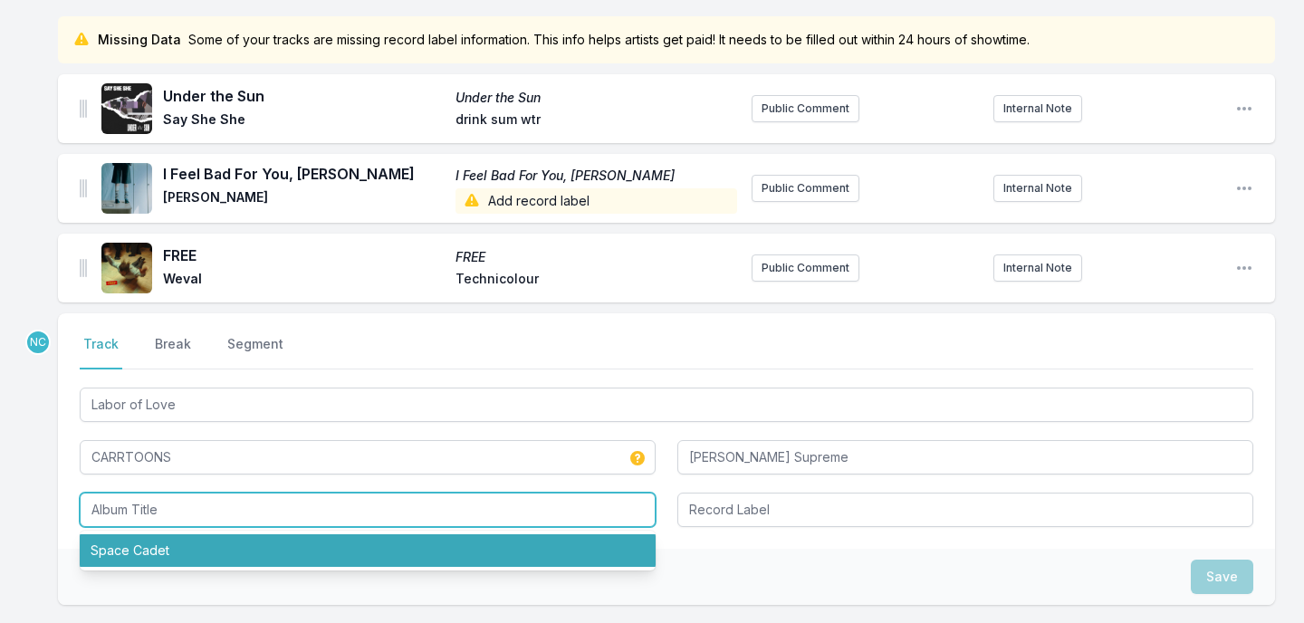
click at [152, 553] on li "Space Cadet" at bounding box center [368, 550] width 576 height 33
type input "Space Cadet"
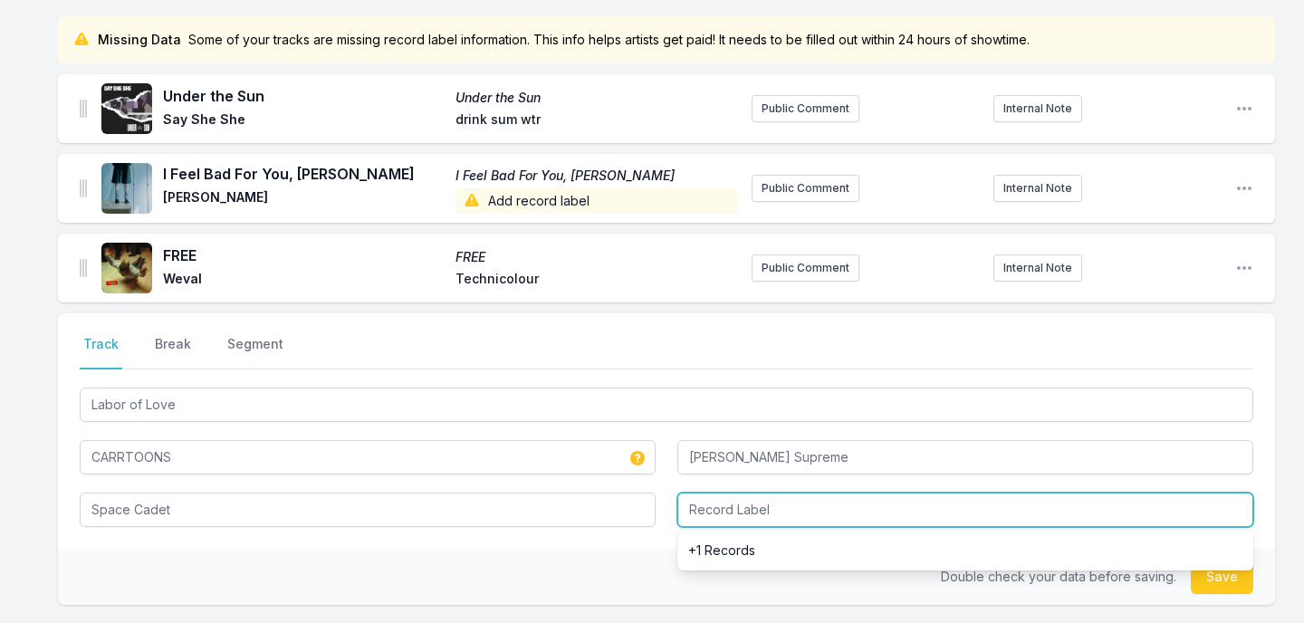
click at [771, 505] on input "Record Label" at bounding box center [965, 510] width 576 height 34
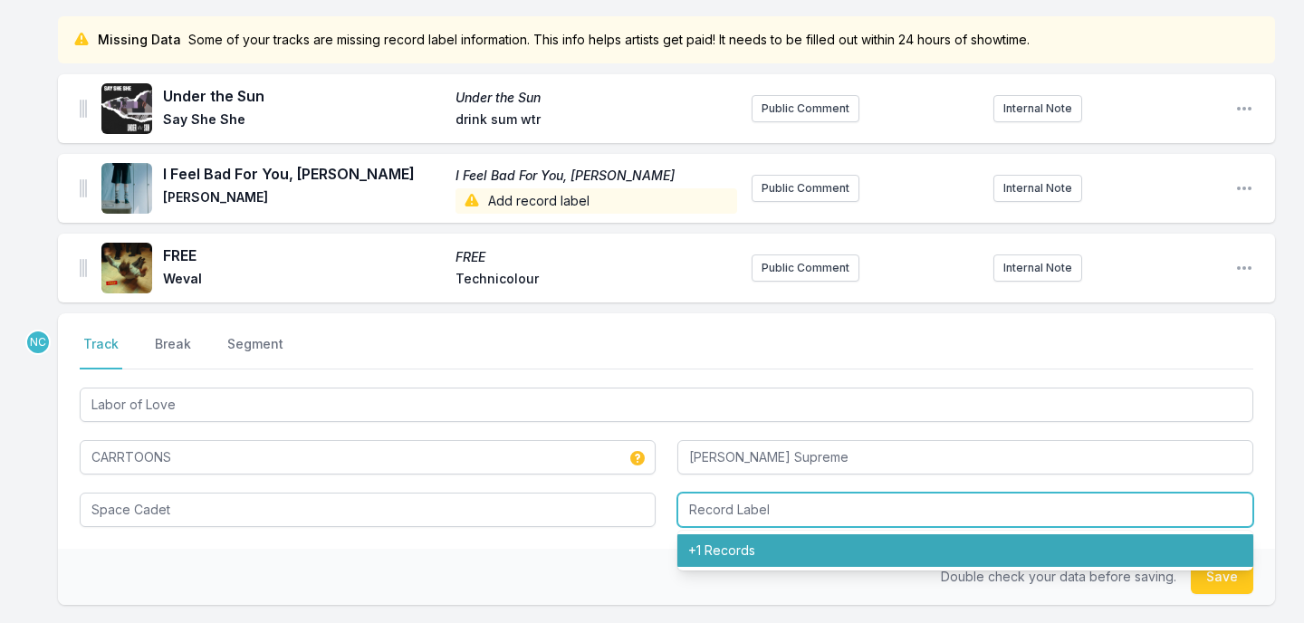
click at [771, 556] on li "+1 Records" at bounding box center [965, 550] width 576 height 33
type input "+1 Records"
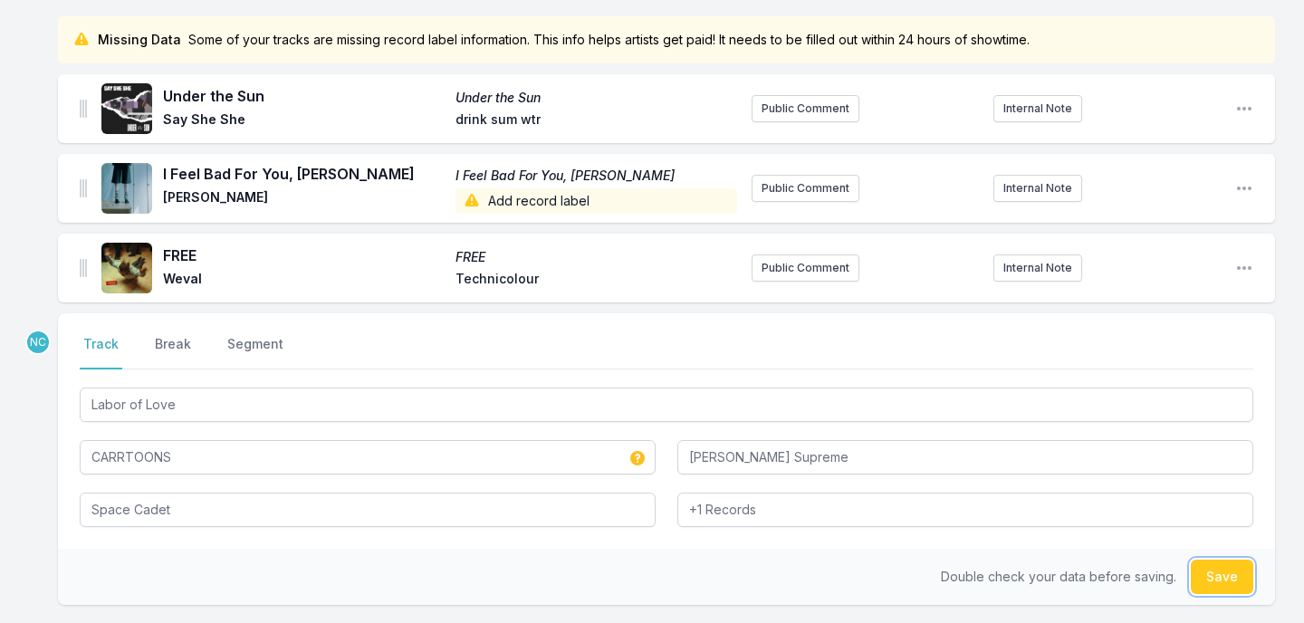
click at [1225, 575] on button "Save" at bounding box center [1222, 577] width 62 height 34
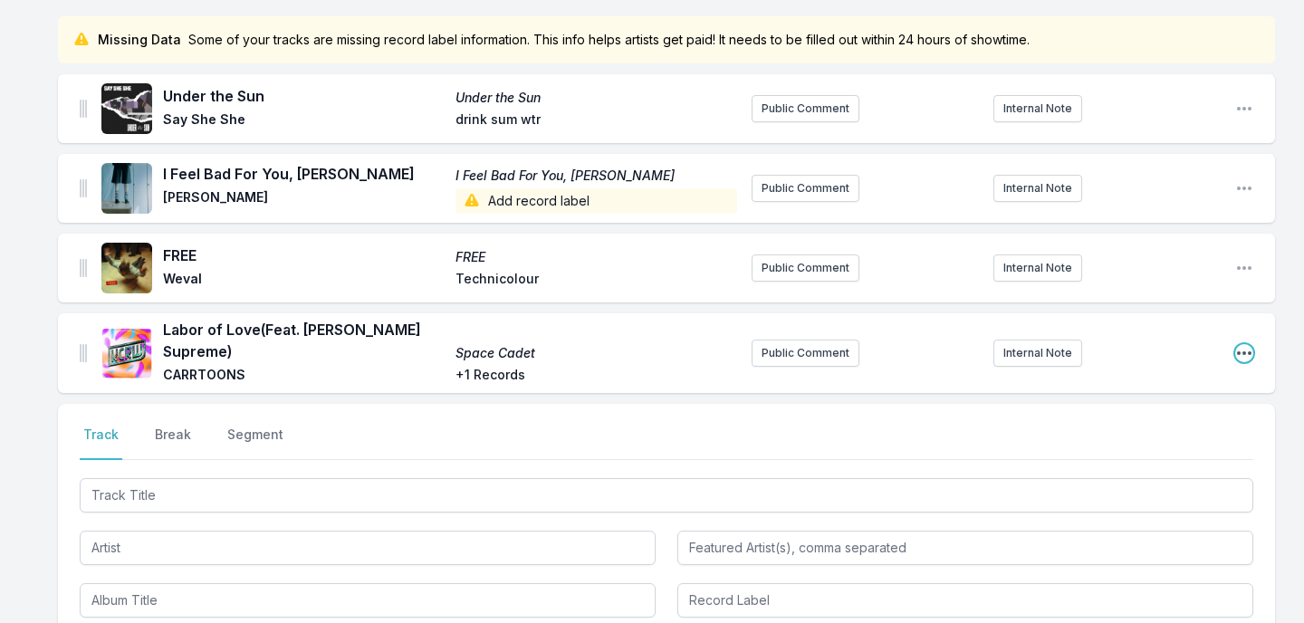
click at [1243, 344] on icon "Open playlist item options" at bounding box center [1244, 353] width 18 height 18
click at [1222, 385] on button "Edit Track Details" at bounding box center [1151, 389] width 203 height 33
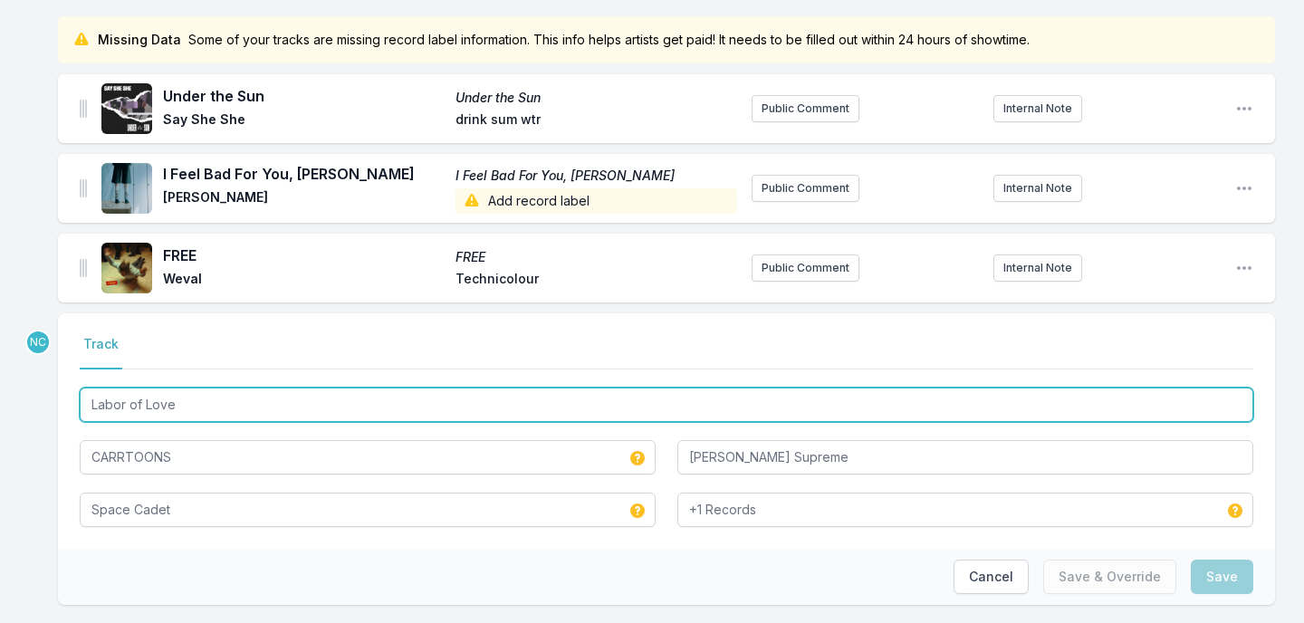
click at [135, 407] on input "Labor of Love" at bounding box center [667, 405] width 1174 height 34
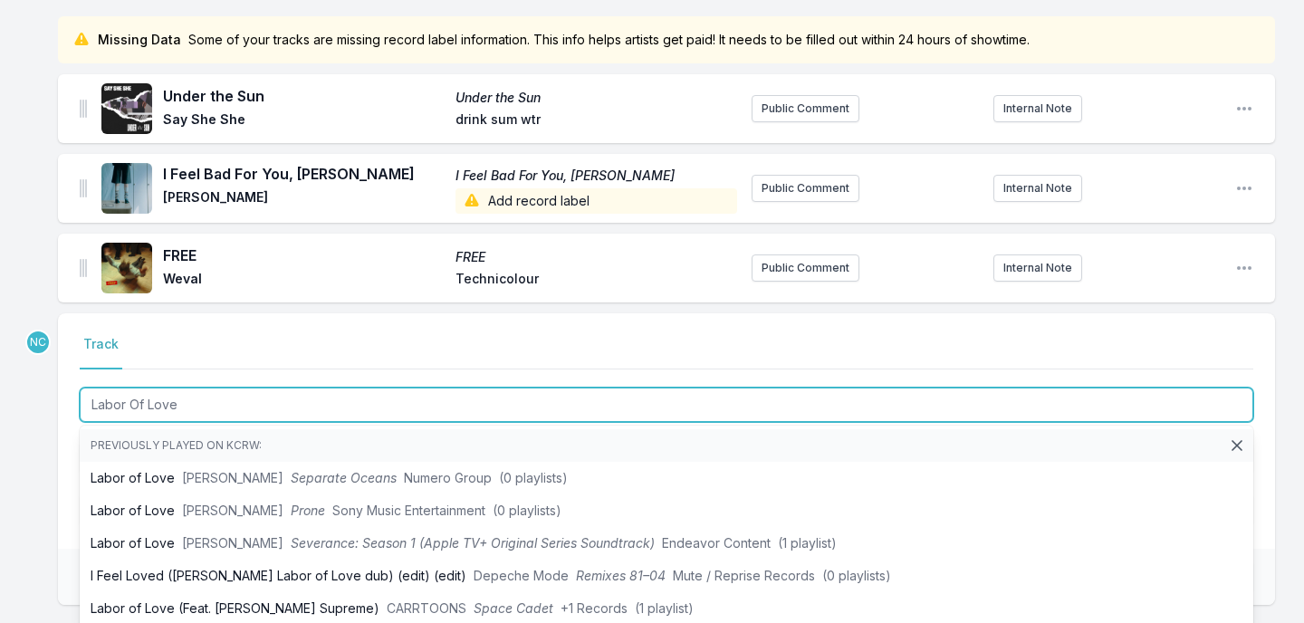
click at [147, 396] on input "Labor Of Love" at bounding box center [667, 405] width 1174 height 34
type input "Labor Of Love"
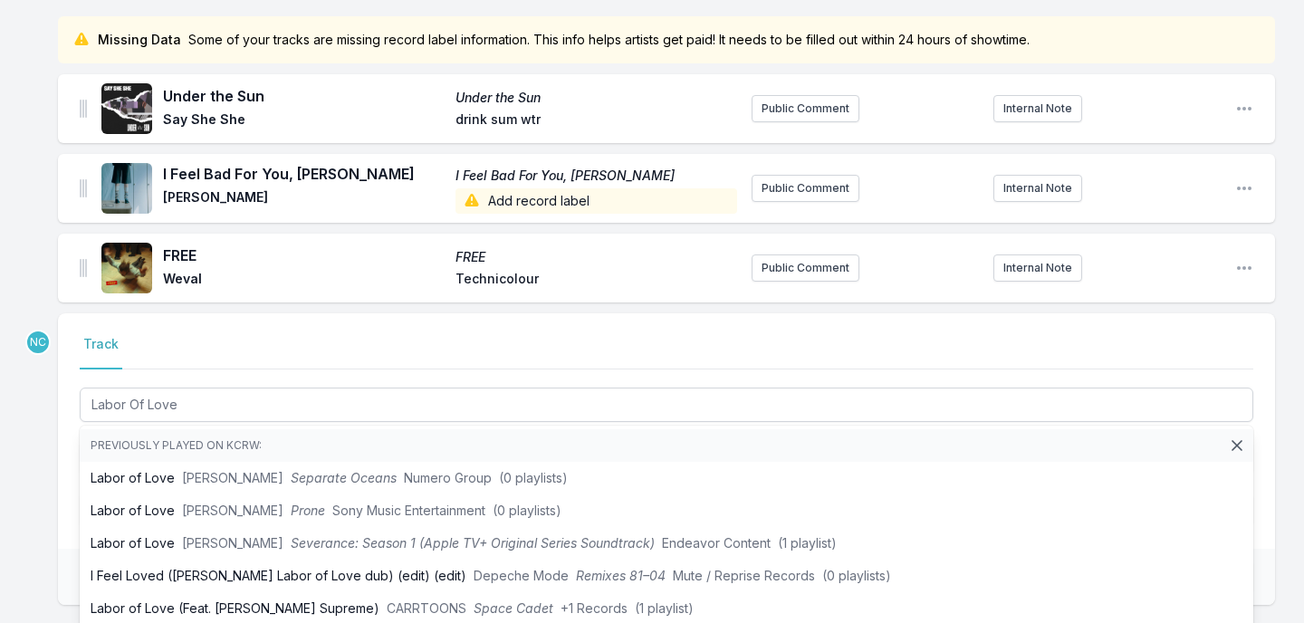
click at [28, 526] on div "Missing Data Some of your tracks are missing record label information. This inf…" at bounding box center [652, 339] width 1304 height 647
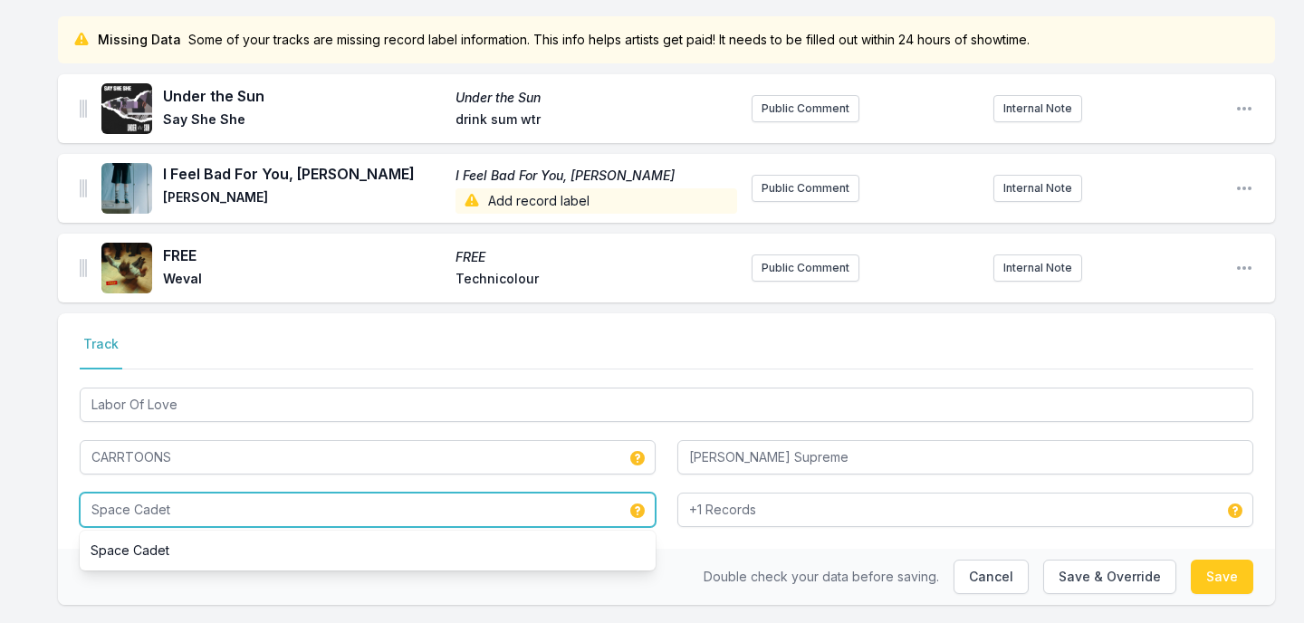
click at [210, 513] on input "Space Cadet" at bounding box center [368, 510] width 576 height 34
paste input "Labor Of Love"
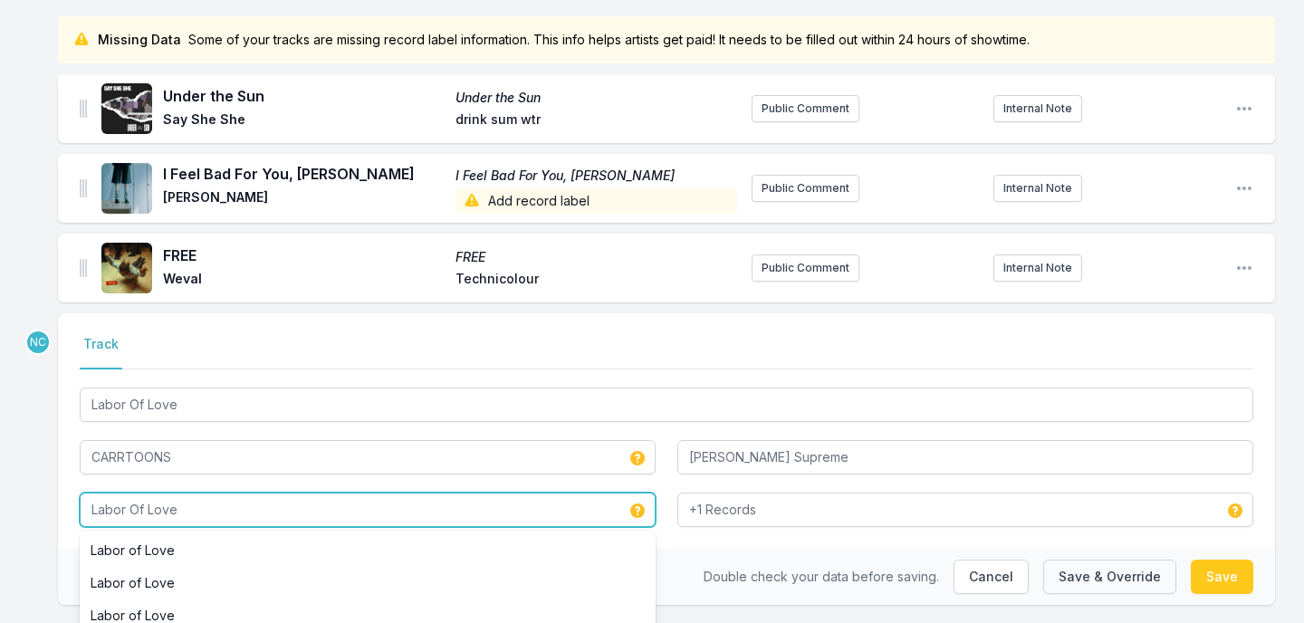
type input "Labor Of Love"
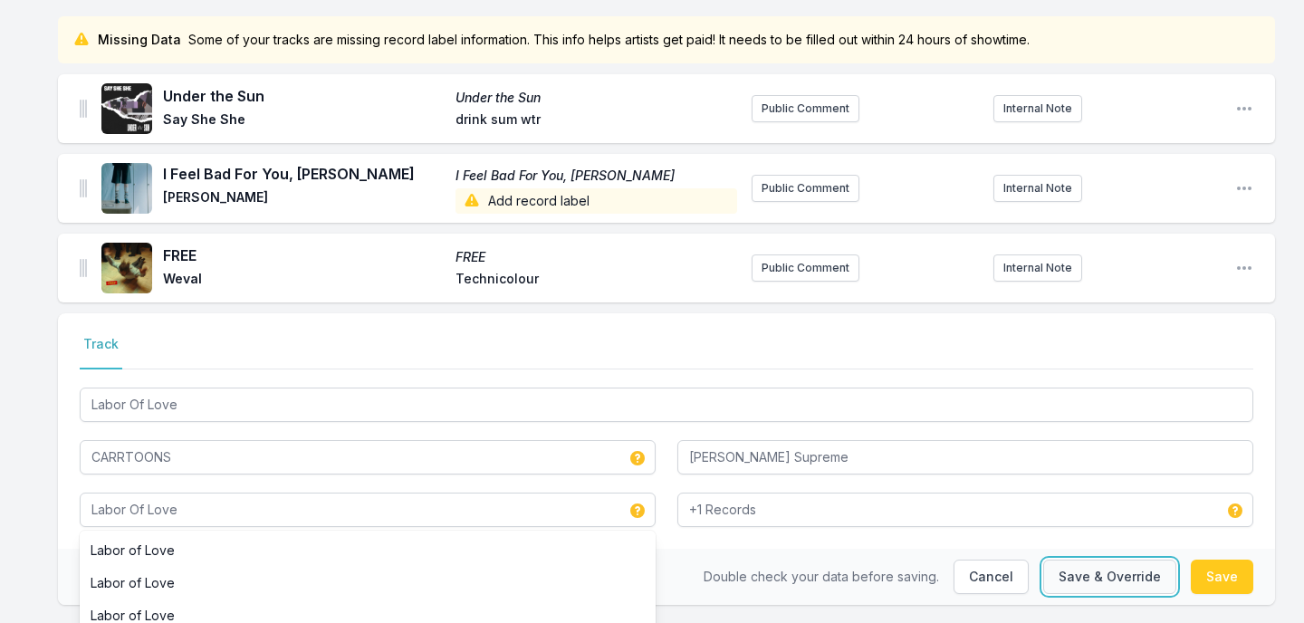
click at [1116, 576] on button "Save & Override" at bounding box center [1109, 577] width 133 height 34
type input "Labor of Love"
type input "Space Cadet"
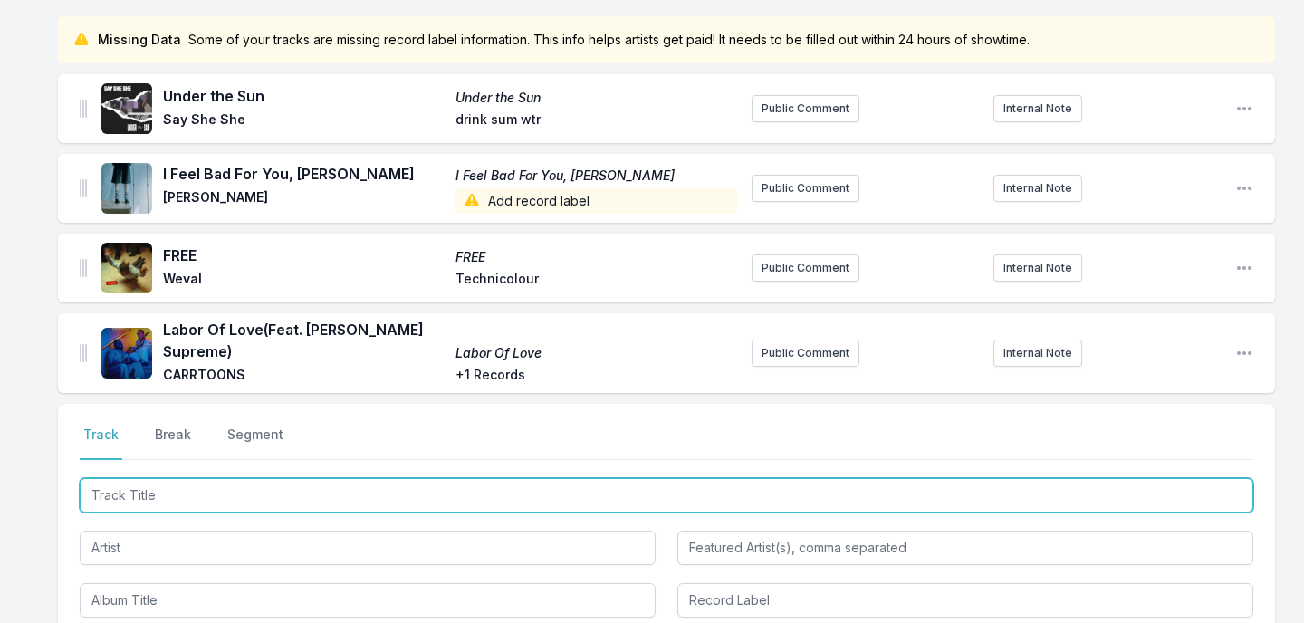
click at [316, 486] on input "Track Title" at bounding box center [667, 495] width 1174 height 34
type input "9am"
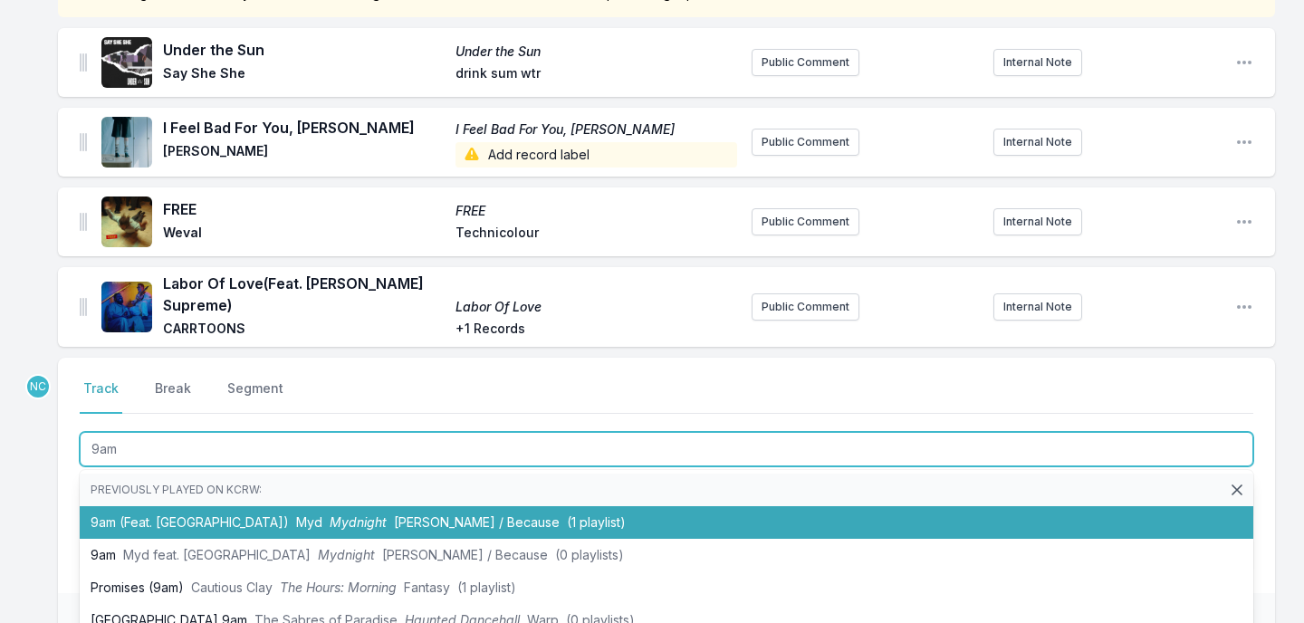
scroll to position [208, 0]
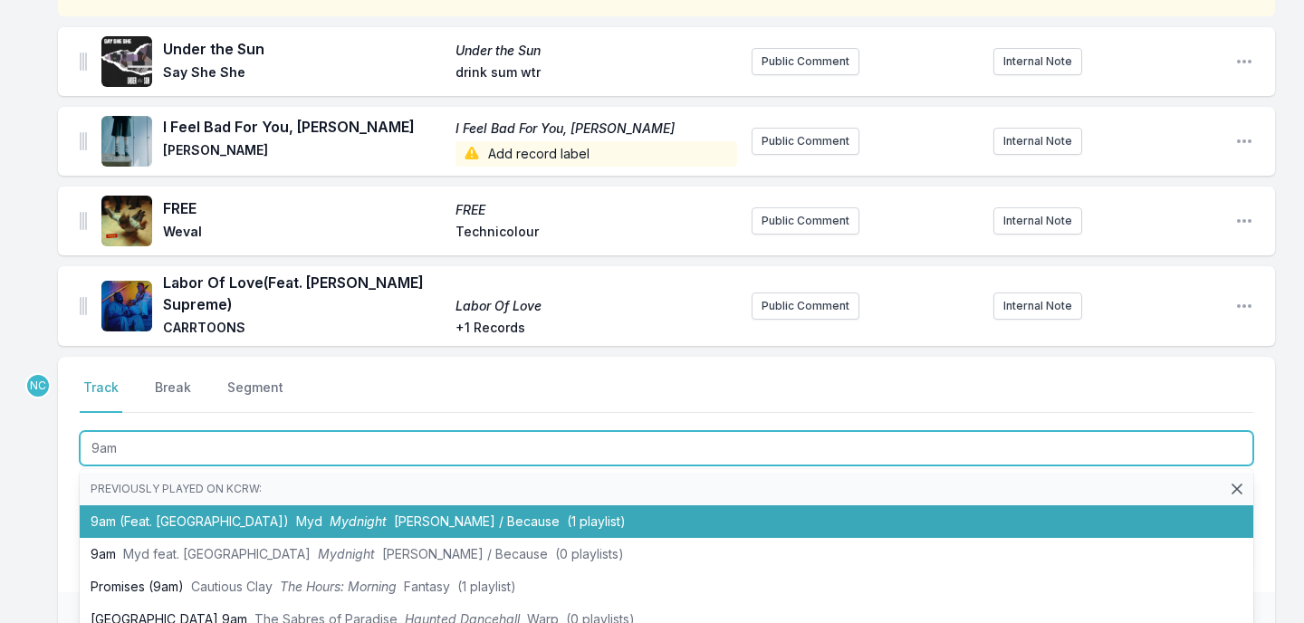
click at [330, 513] on span "Mydnight" at bounding box center [358, 520] width 57 height 15
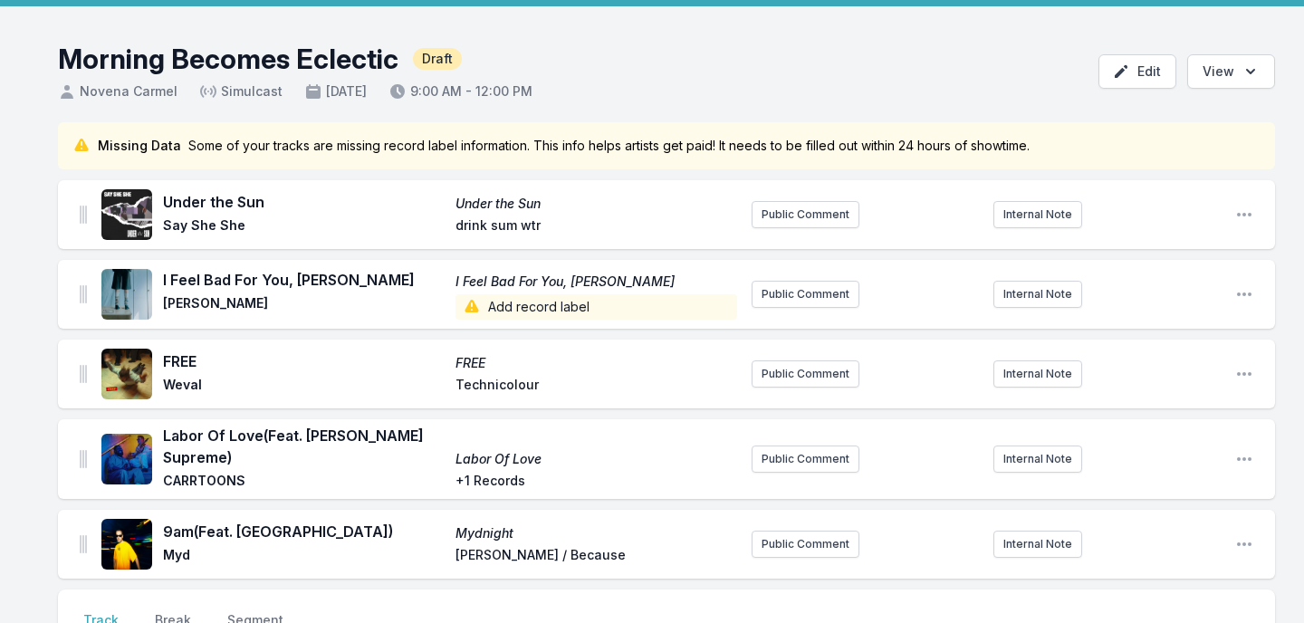
scroll to position [58, 0]
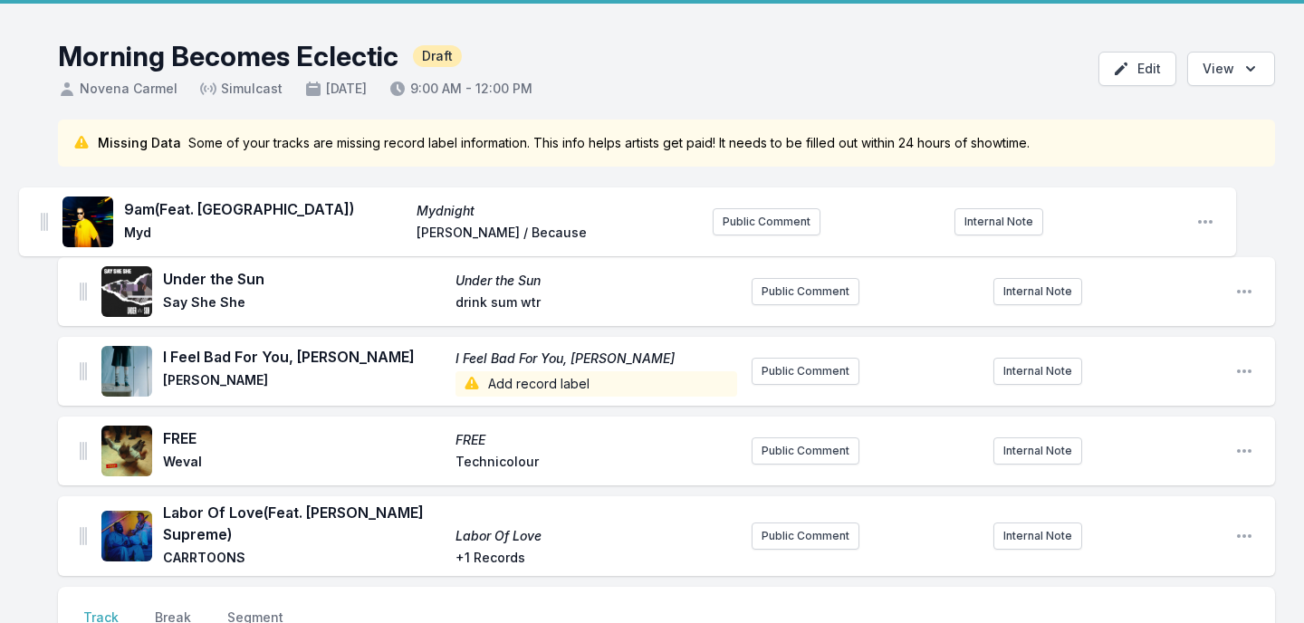
drag, startPoint x: 80, startPoint y: 532, endPoint x: 41, endPoint y: 216, distance: 318.4
click at [41, 216] on div "Missing Data Some of your tracks are missing record label information. This inf…" at bounding box center [652, 586] width 1304 height 933
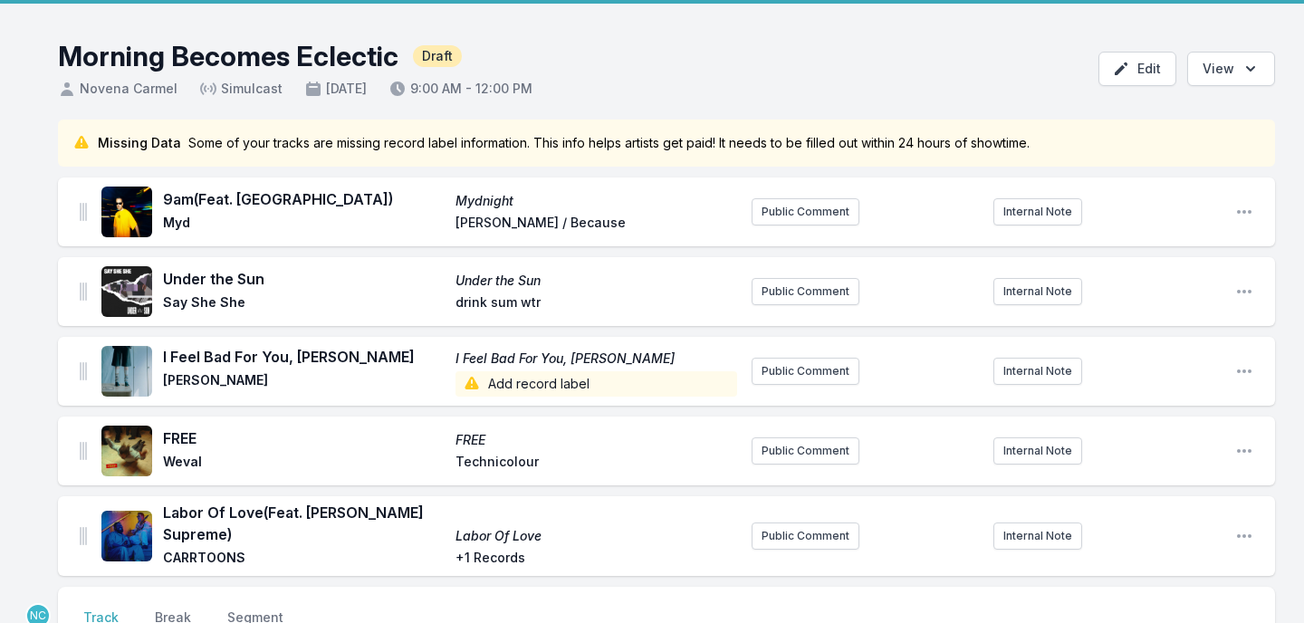
scroll to position [476, 0]
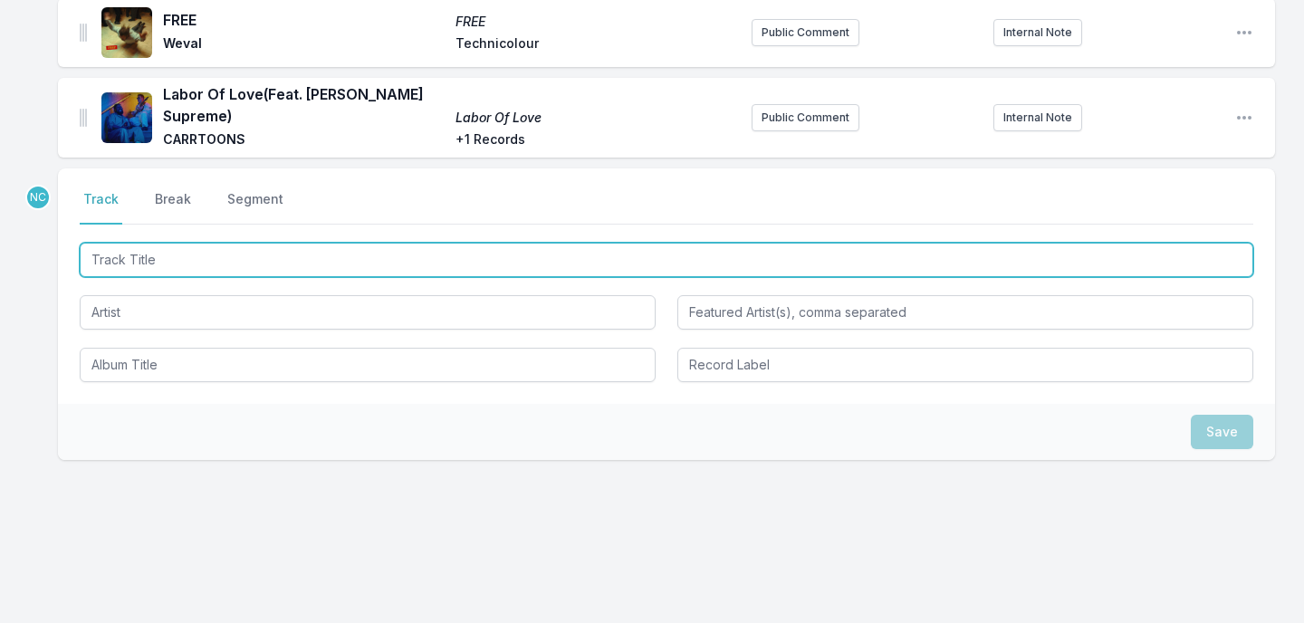
click at [297, 257] on input "Track Title" at bounding box center [667, 260] width 1174 height 34
type input "Nara"
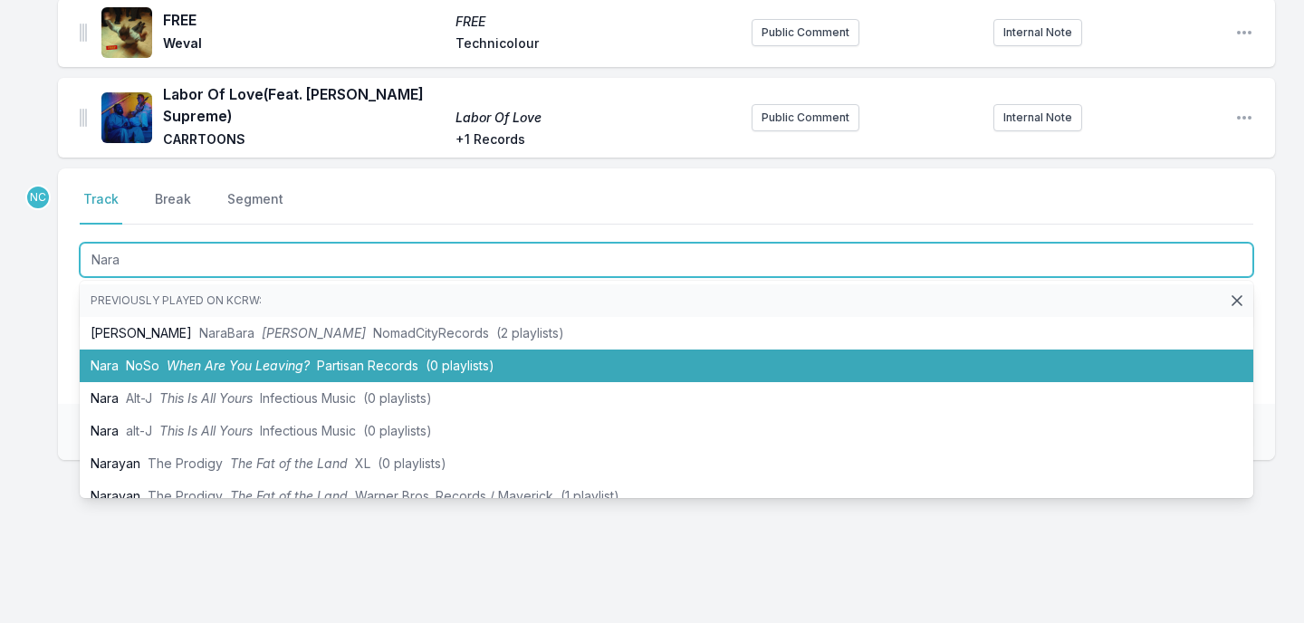
click at [211, 350] on li "Nara NoSo When Are You Leaving? Partisan Records (0 playlists)" at bounding box center [667, 366] width 1174 height 33
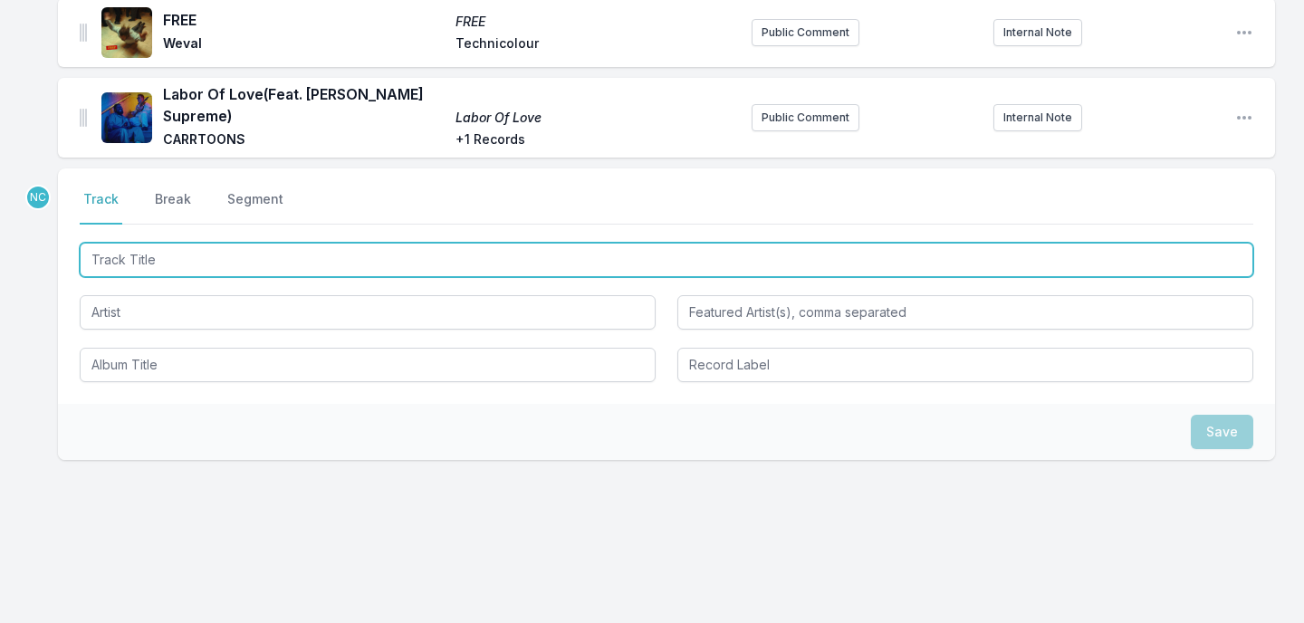
scroll to position [556, 0]
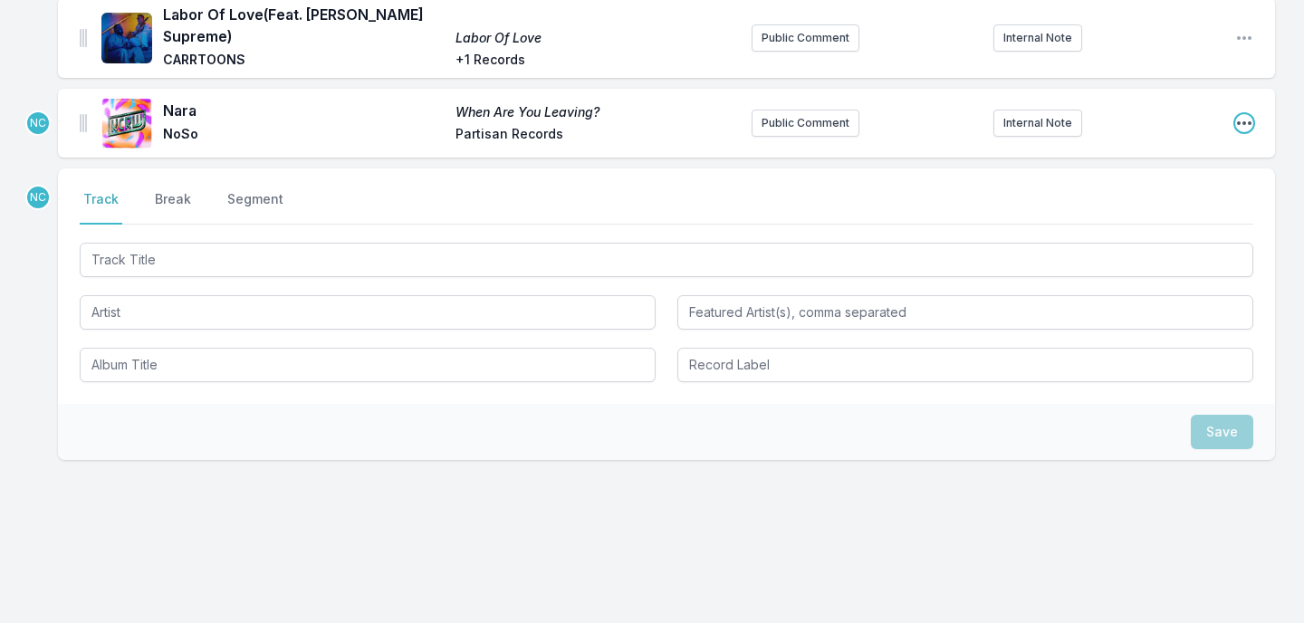
click at [1239, 121] on icon "Open playlist item options" at bounding box center [1244, 123] width 14 height 4
click at [1200, 149] on button "Edit Track Details" at bounding box center [1151, 159] width 203 height 33
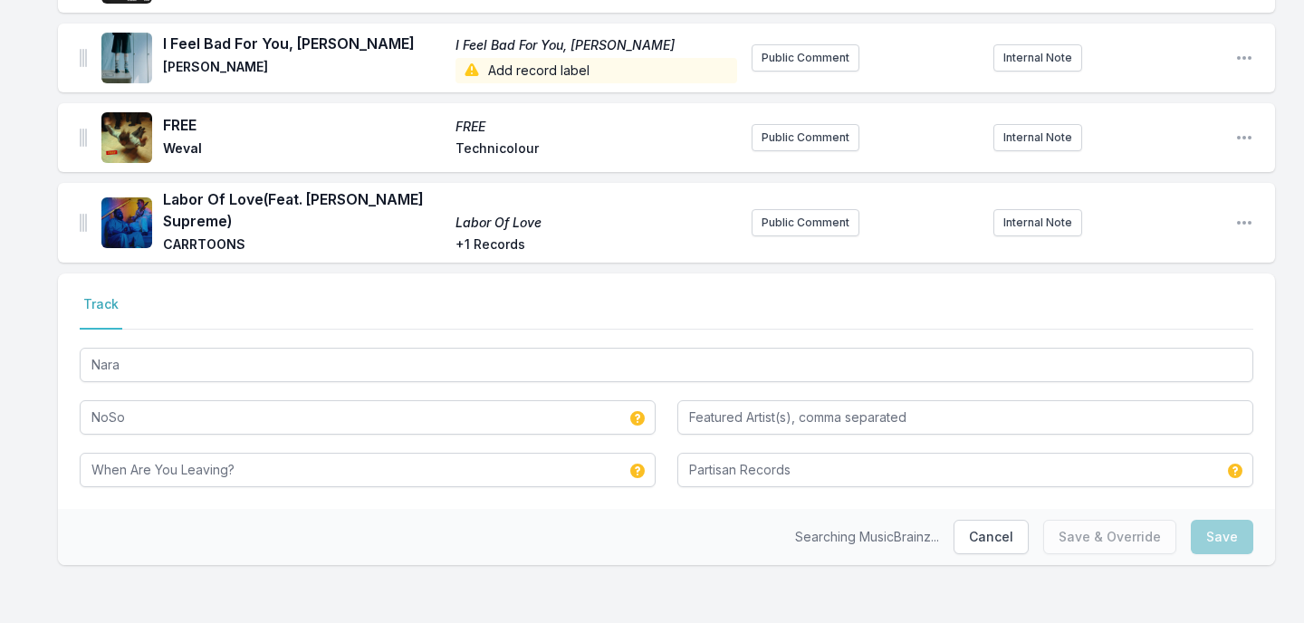
scroll to position [360, 0]
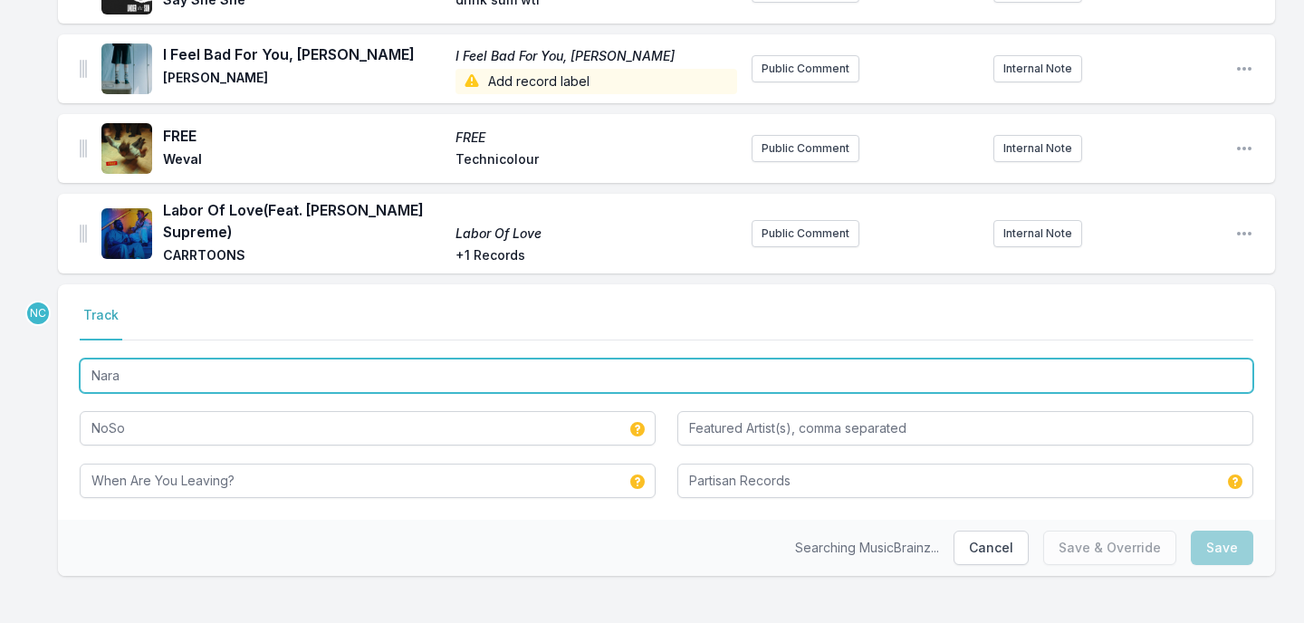
click at [283, 359] on input "Nara" at bounding box center [667, 376] width 1174 height 34
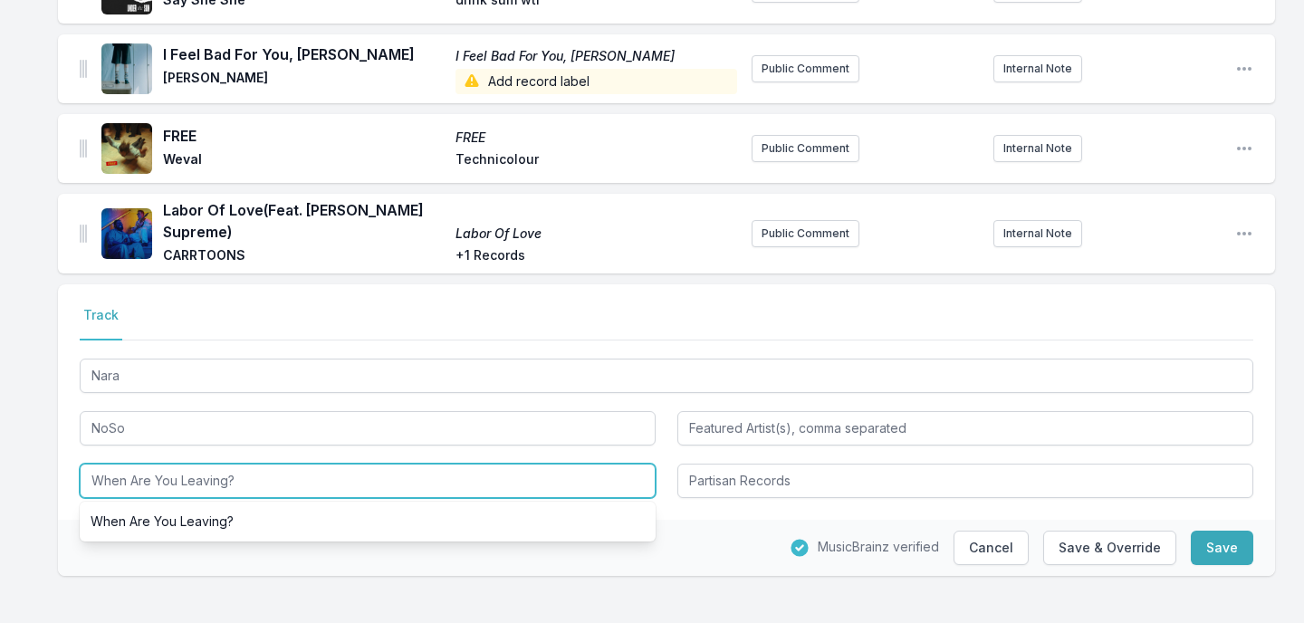
click at [264, 464] on input "When Are You Leaving?" at bounding box center [368, 481] width 576 height 34
paste input "Nara"
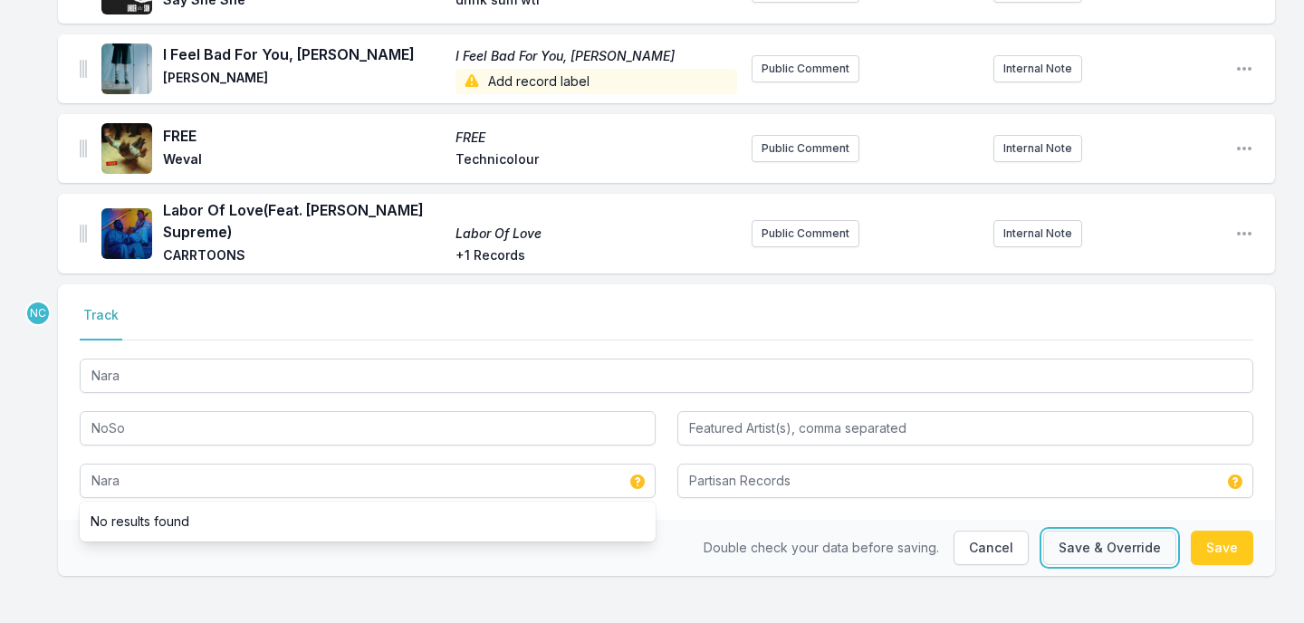
click at [1128, 541] on button "Save & Override" at bounding box center [1109, 548] width 133 height 34
type input "When Are You Leaving?"
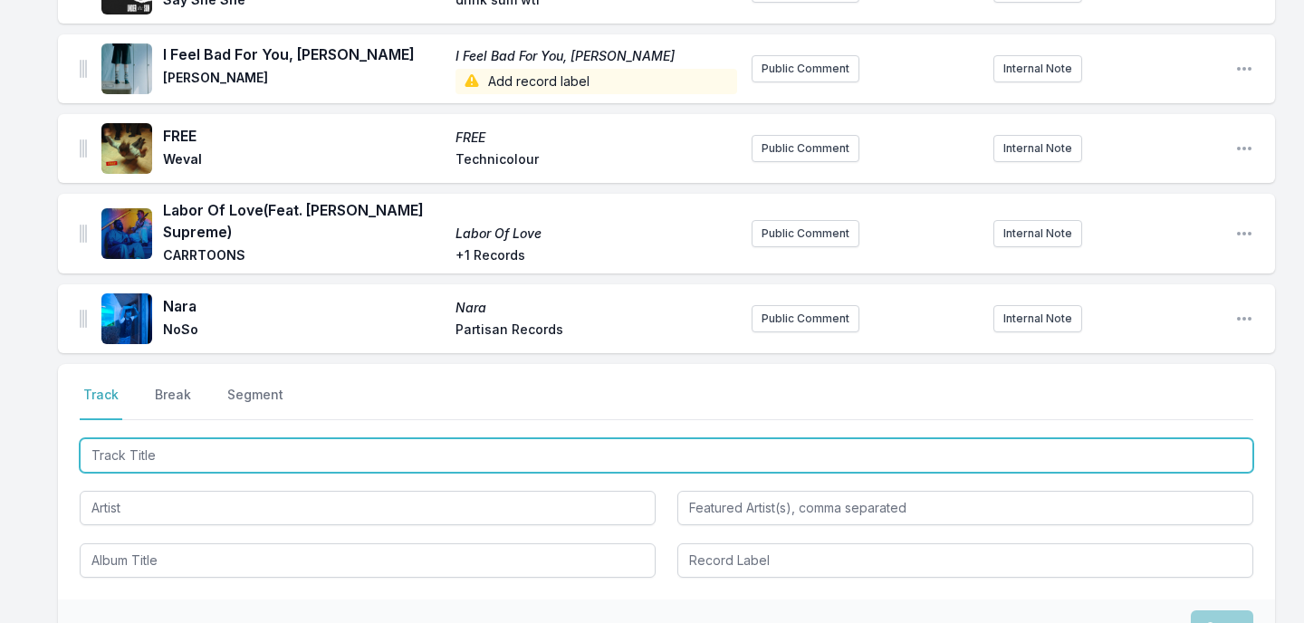
click at [835, 442] on input "Track Title" at bounding box center [667, 455] width 1174 height 34
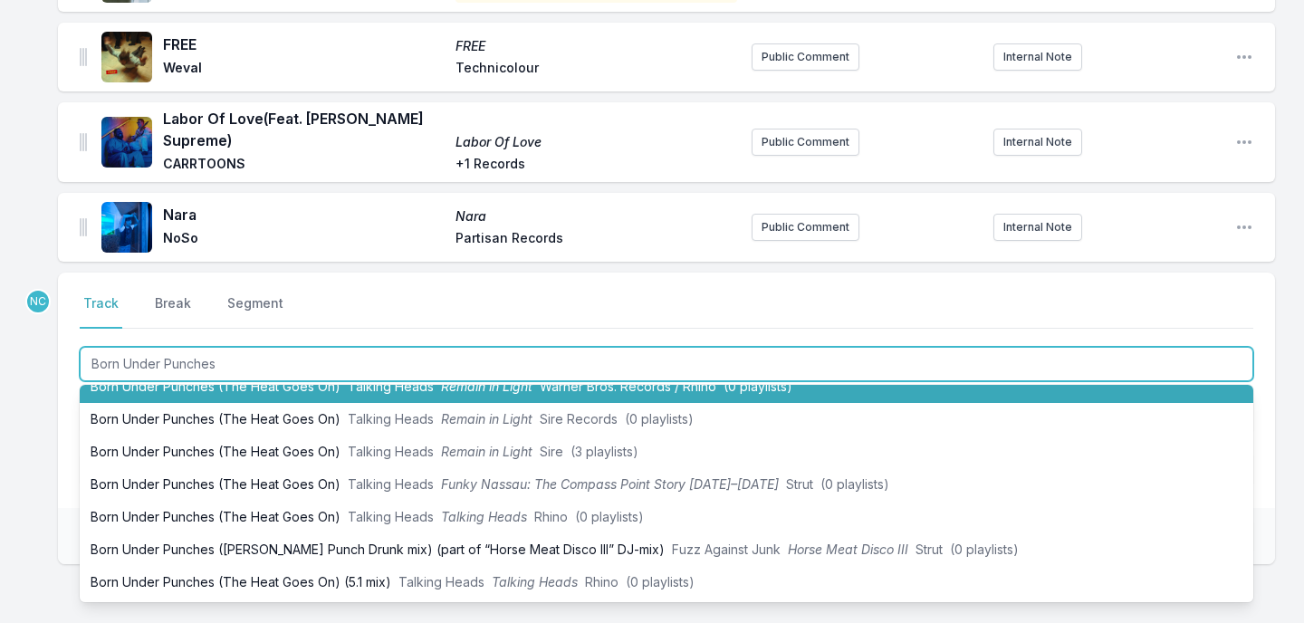
scroll to position [416, 0]
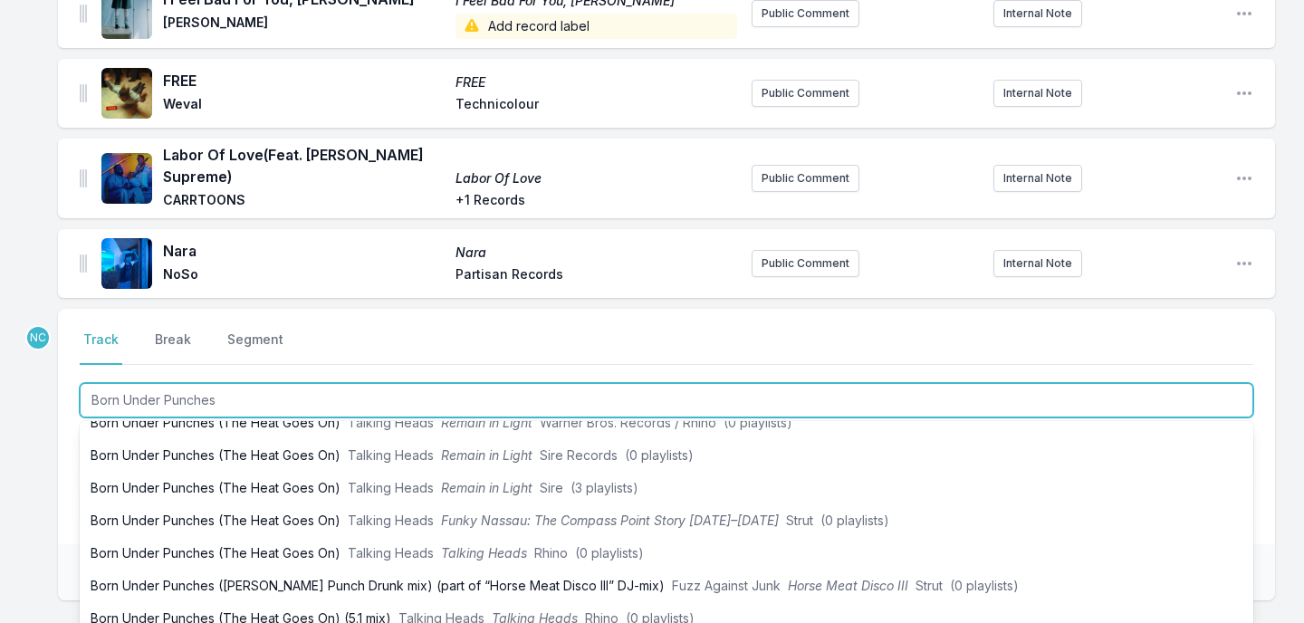
type input "Born Under Punches"
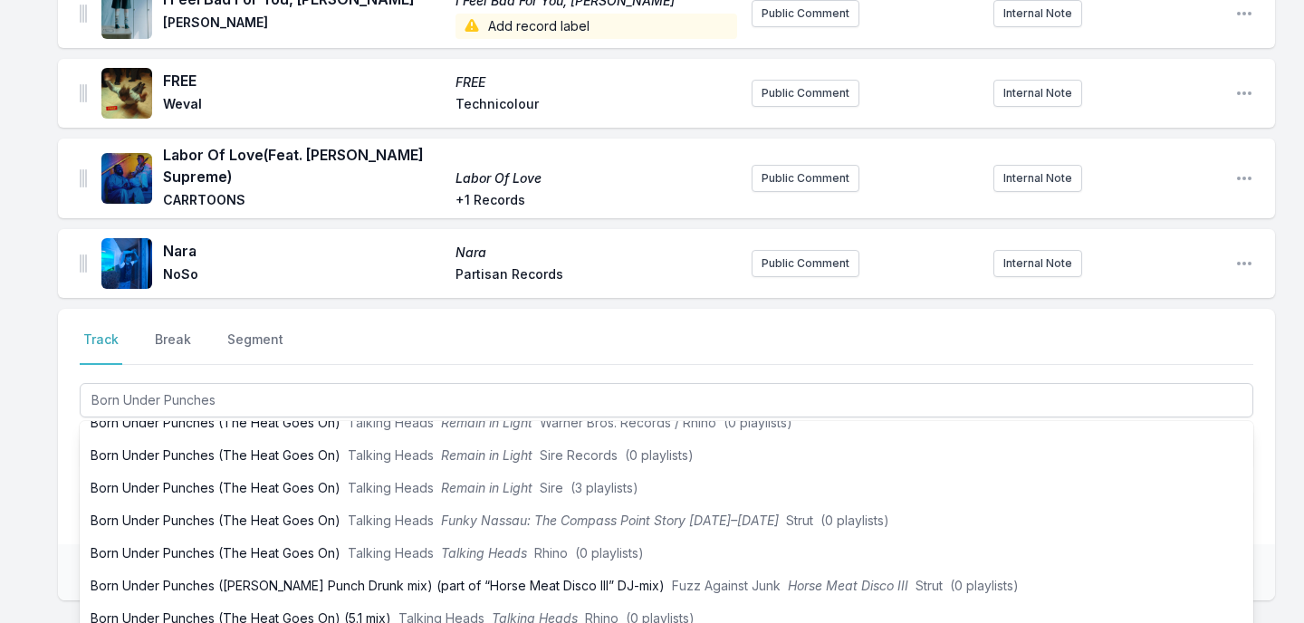
click at [30, 493] on div "Missing Data Some of your tracks are missing record label information. This inf…" at bounding box center [652, 268] width 1304 height 1012
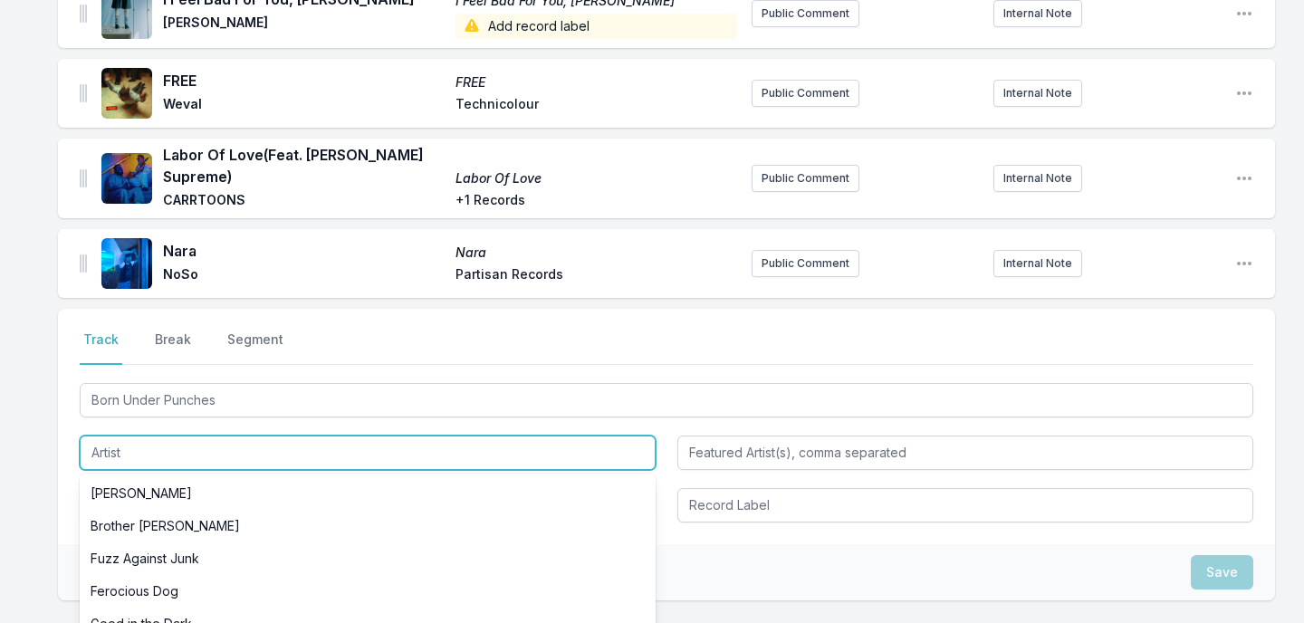
click at [186, 442] on input "Artist" at bounding box center [368, 453] width 576 height 34
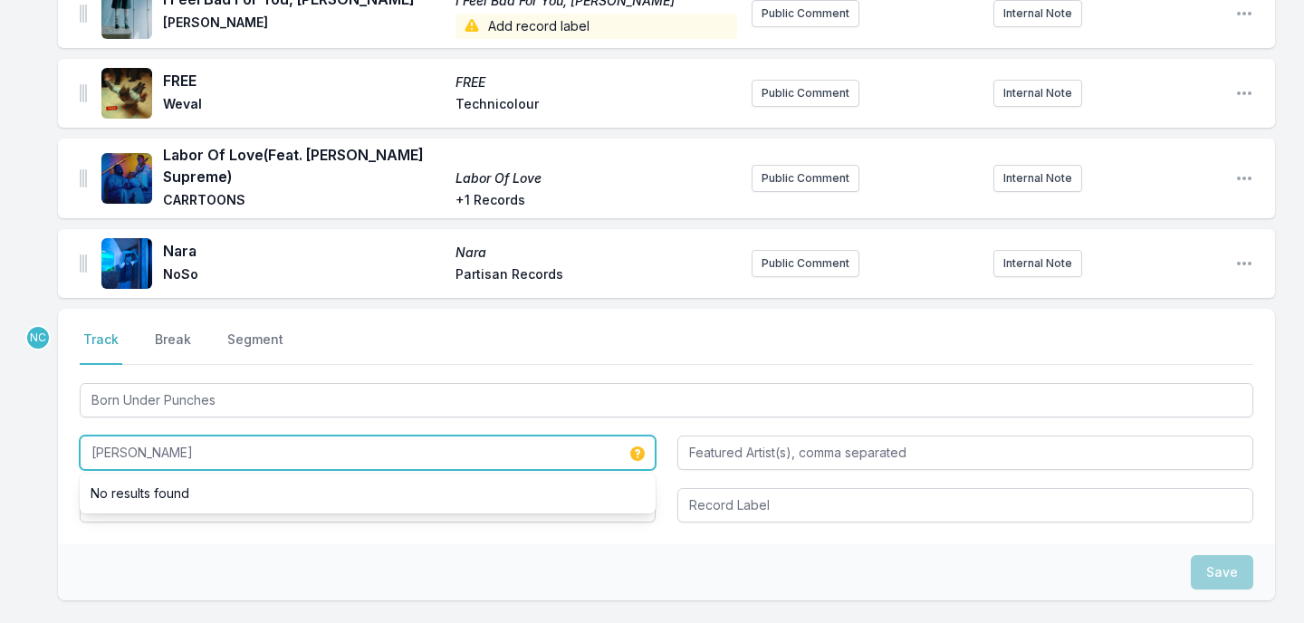
type input "Kenny Dope"
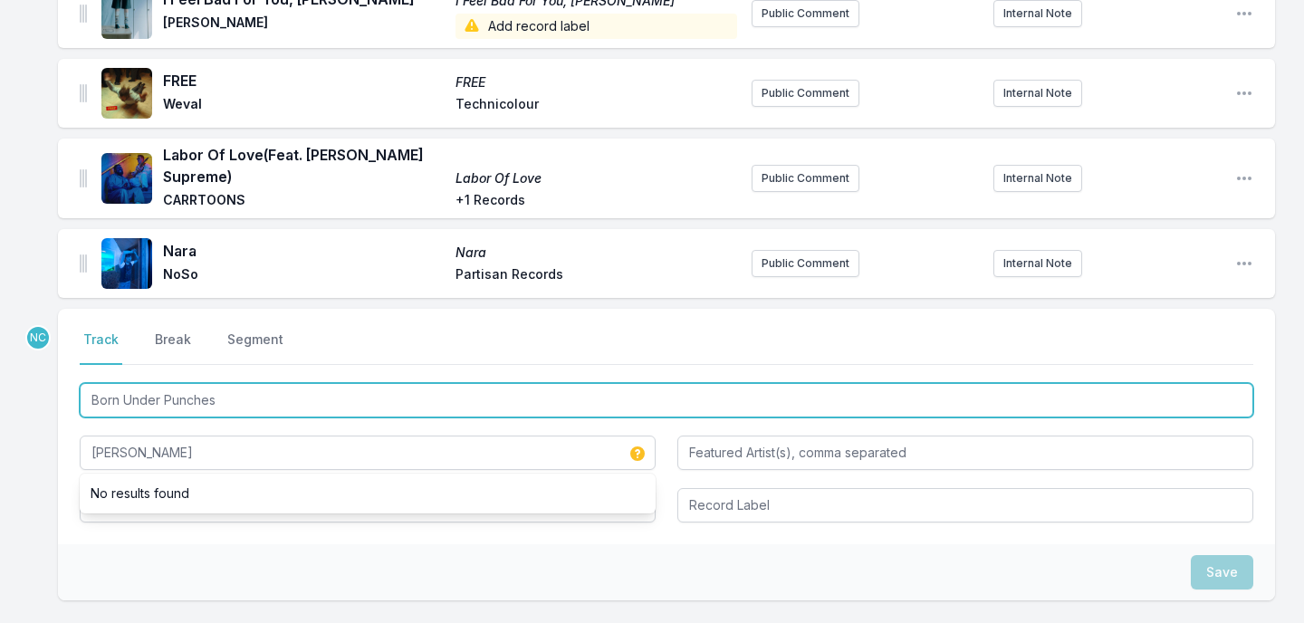
click at [249, 391] on input "Born Under Punches" at bounding box center [667, 400] width 1174 height 34
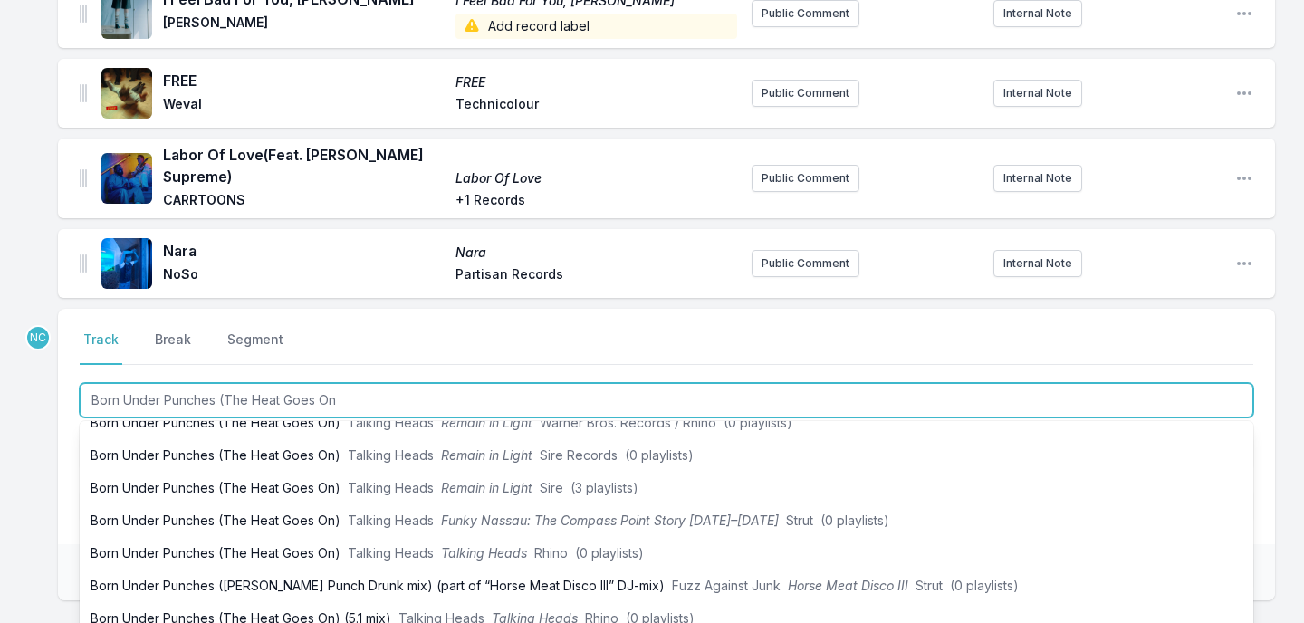
type input "Born Under Punches (The Heat Goes On)"
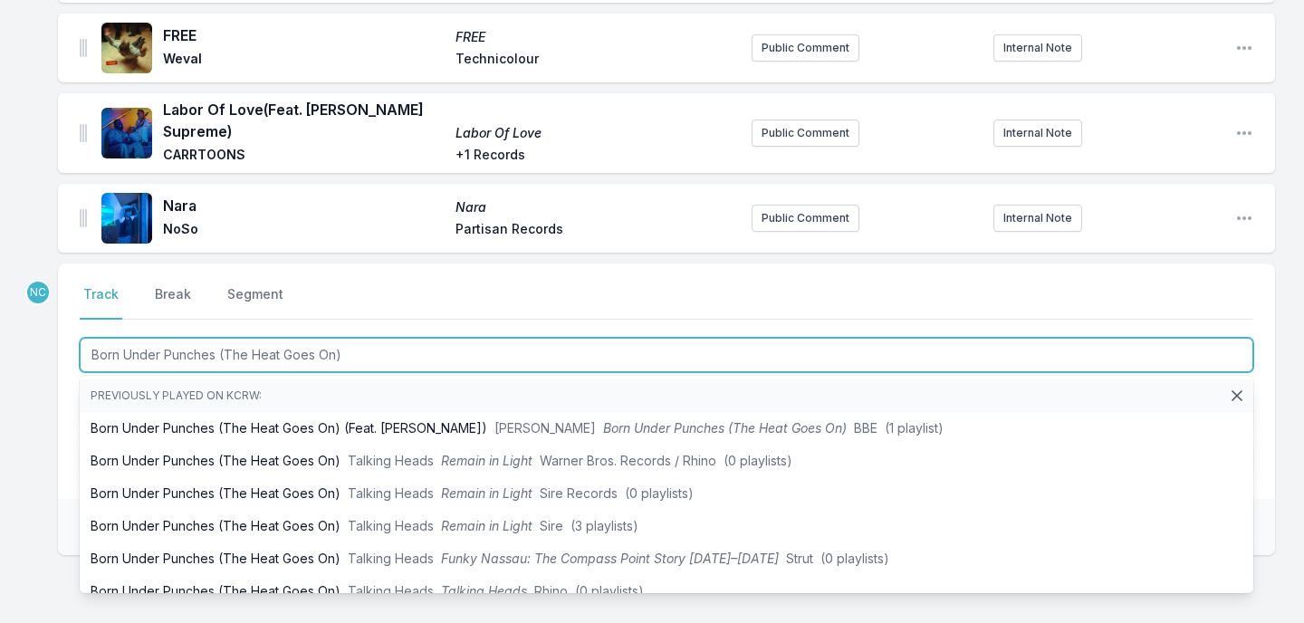
scroll to position [462, 0]
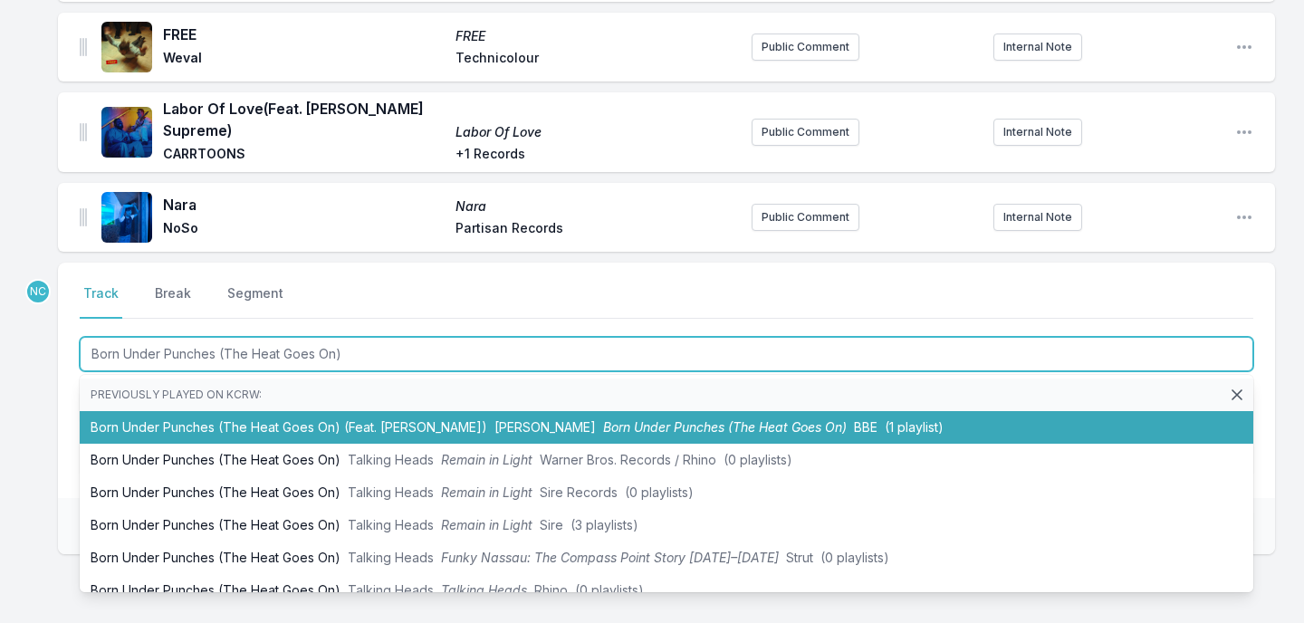
click at [243, 412] on li "Born Under Punches (The Heat Goes On) (Feat. Roisin Murphy) Kenny Dope Born Und…" at bounding box center [667, 427] width 1174 height 33
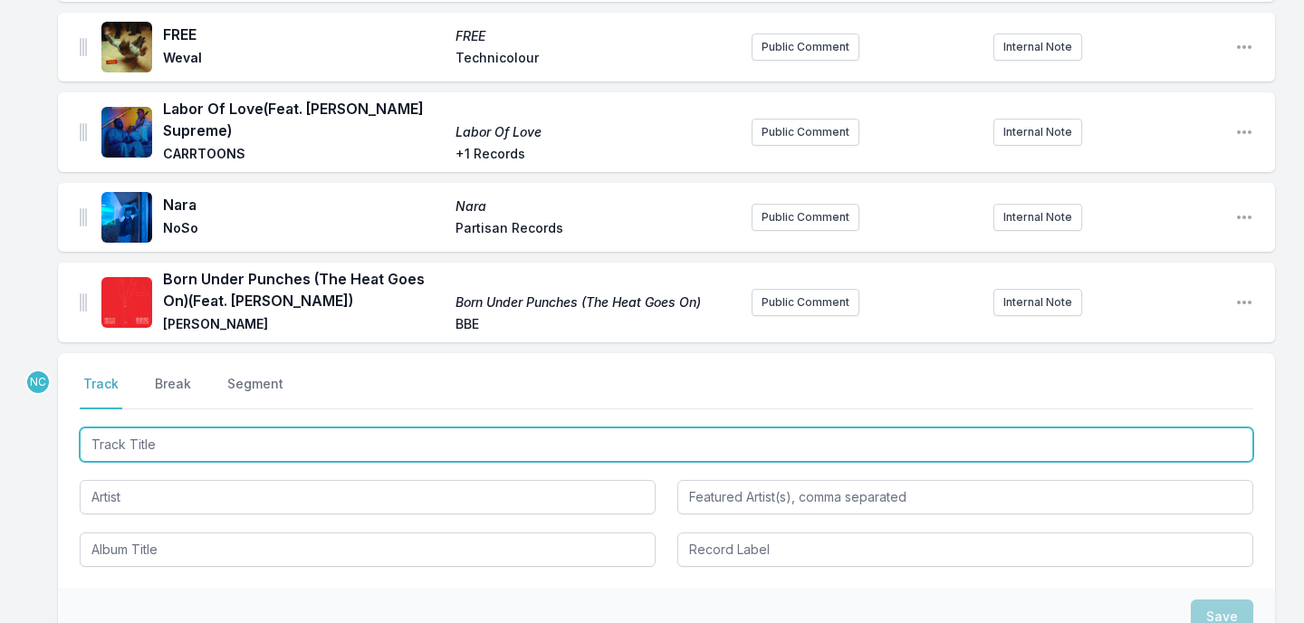
scroll to position [552, 0]
